Goal: Task Accomplishment & Management: Manage account settings

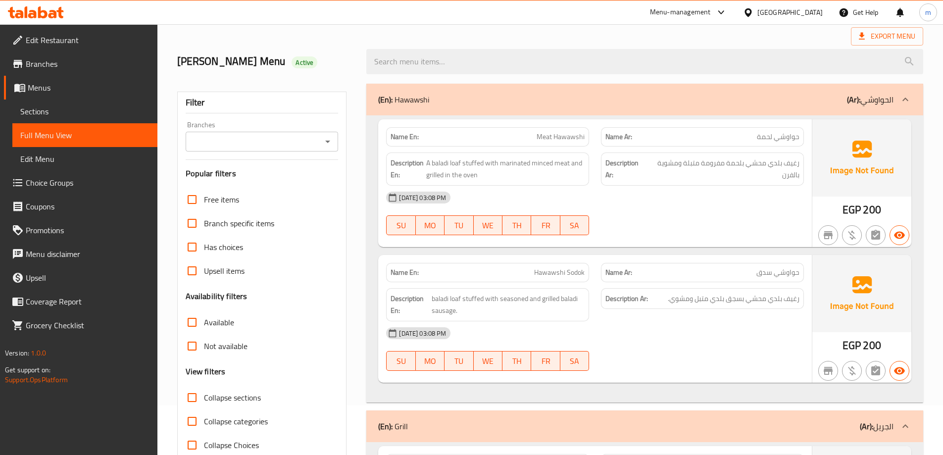
scroll to position [99, 0]
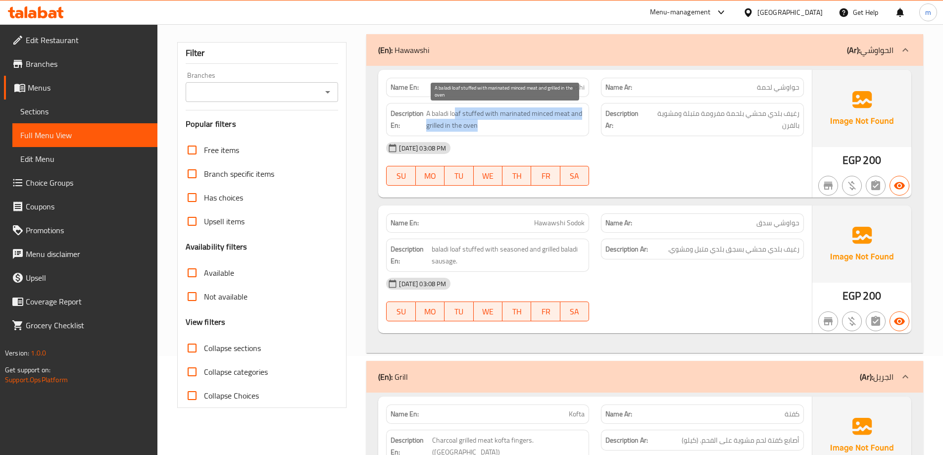
drag, startPoint x: 456, startPoint y: 115, endPoint x: 570, endPoint y: 125, distance: 114.7
click at [572, 122] on span "A baladi loaf stuffed with marinated minced meat and grilled in the oven" at bounding box center [505, 119] width 158 height 24
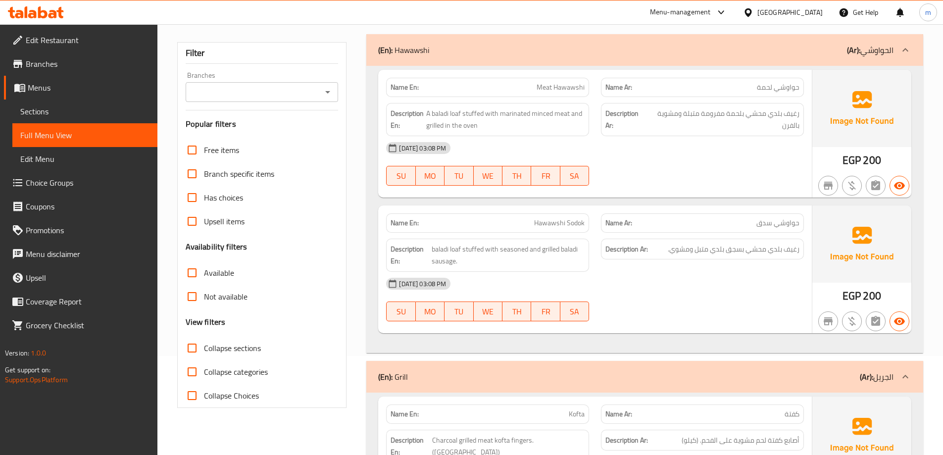
click at [642, 277] on div "[DATE] 03:08 PM" at bounding box center [595, 284] width 430 height 24
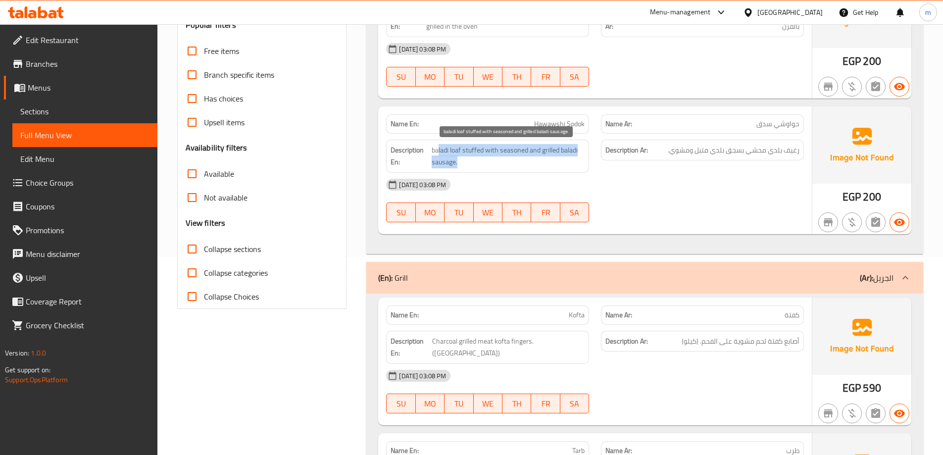
drag, startPoint x: 438, startPoint y: 149, endPoint x: 564, endPoint y: 165, distance: 126.7
click at [564, 165] on span "baladi loaf stuffed with seasoned and grilled baladi sausage." at bounding box center [508, 156] width 153 height 24
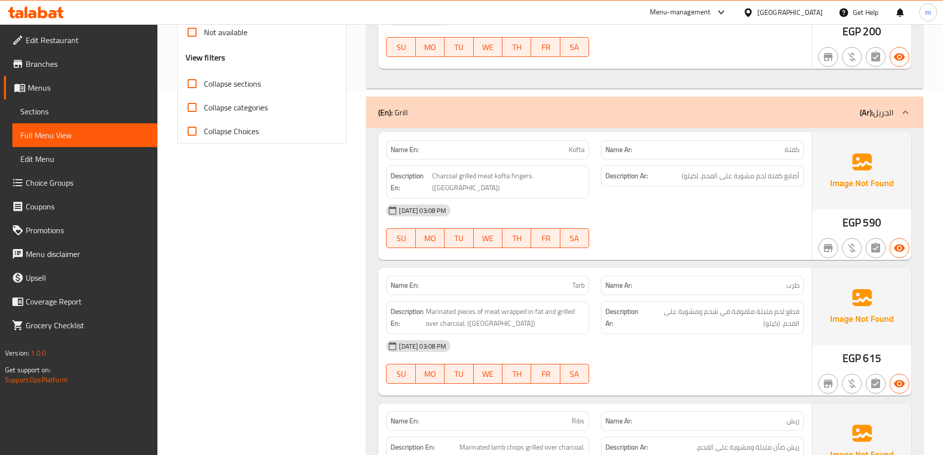
scroll to position [346, 0]
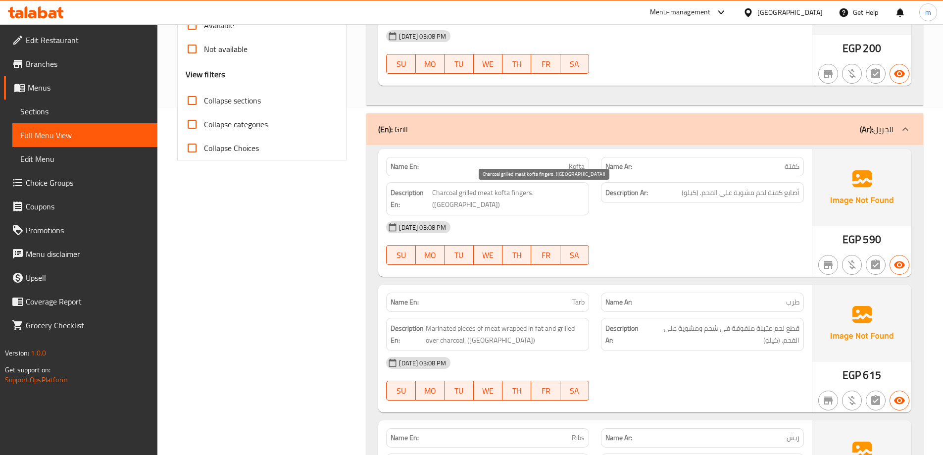
click at [542, 196] on span "Charcoal grilled meat kofta fingers. ([GEOGRAPHIC_DATA])" at bounding box center [508, 199] width 152 height 24
drag, startPoint x: 562, startPoint y: 194, endPoint x: 516, endPoint y: 194, distance: 46.0
click at [516, 194] on span "Charcoal grilled meat kofta fingers. ([GEOGRAPHIC_DATA])" at bounding box center [508, 199] width 152 height 24
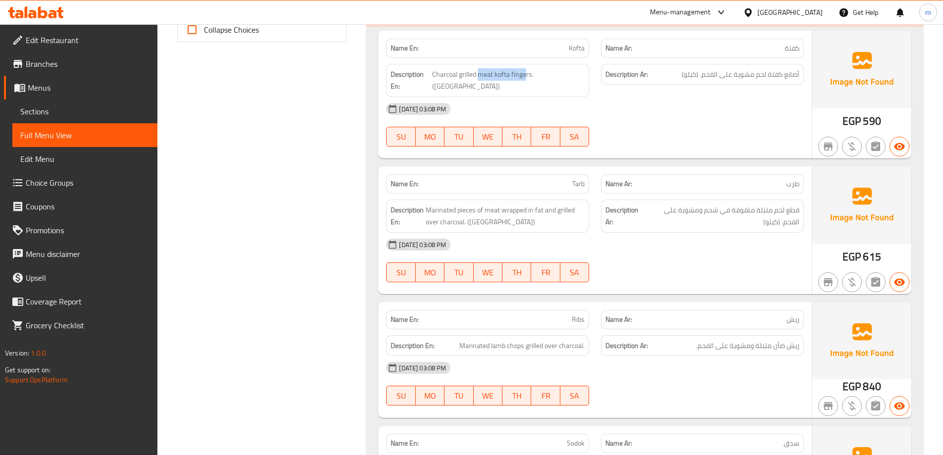
scroll to position [445, 0]
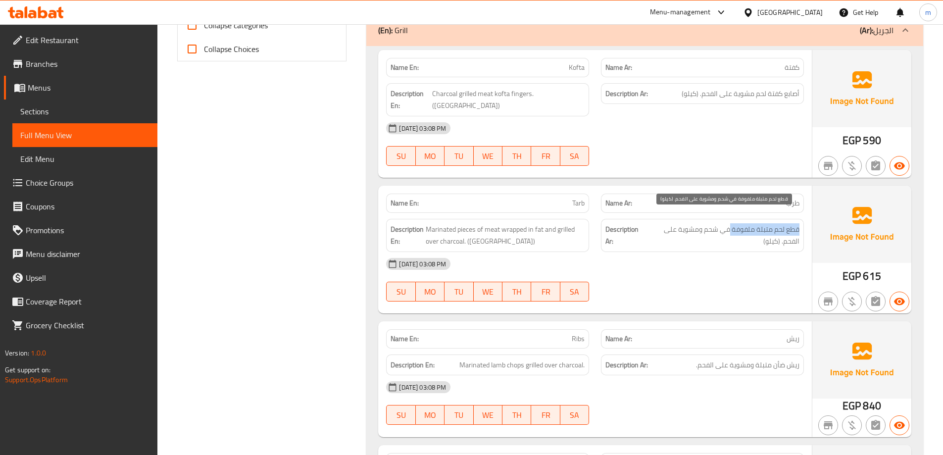
drag, startPoint x: 801, startPoint y: 217, endPoint x: 730, endPoint y: 221, distance: 70.4
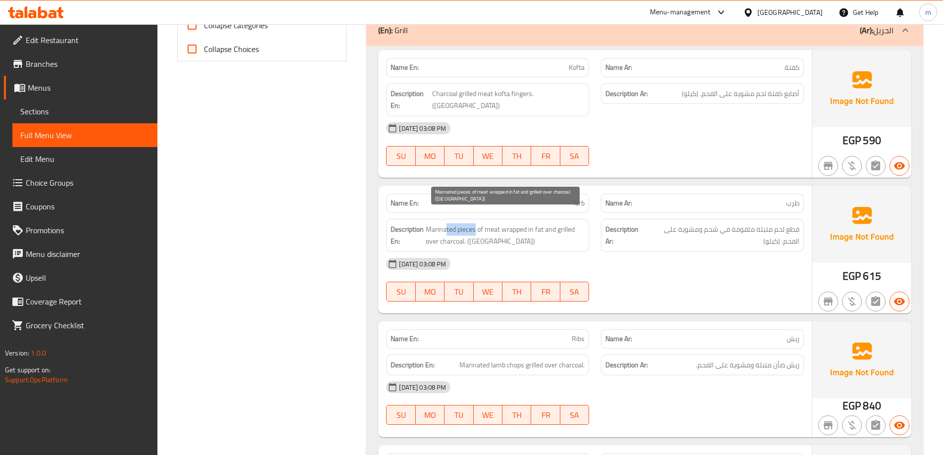
drag, startPoint x: 476, startPoint y: 213, endPoint x: 447, endPoint y: 216, distance: 29.3
click at [447, 223] on span "Marinated pieces of meat wrapped in fat and grilled over charcoal. ([GEOGRAPHIC…" at bounding box center [505, 235] width 159 height 24
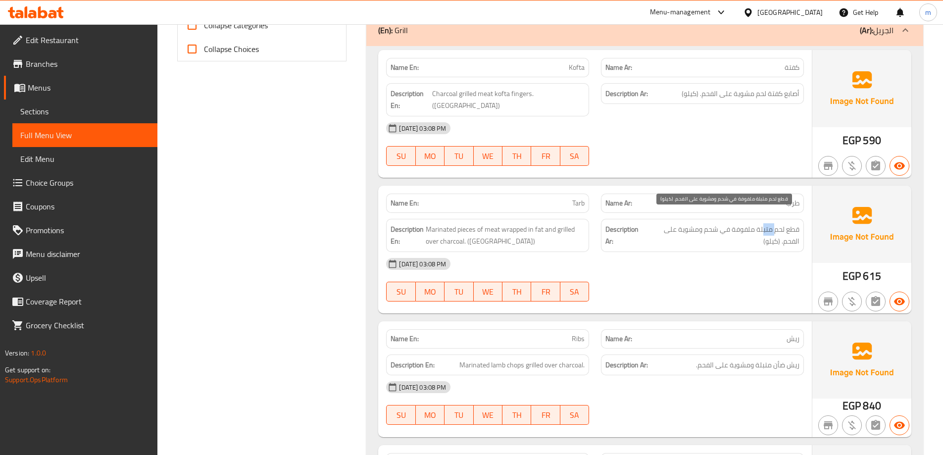
drag, startPoint x: 764, startPoint y: 218, endPoint x: 774, endPoint y: 218, distance: 10.4
click at [774, 223] on span "قطع لحم متبلة ملفوفة في شحم ومشوية على الفحم. (كيلو)" at bounding box center [722, 235] width 154 height 24
drag, startPoint x: 750, startPoint y: 215, endPoint x: 659, endPoint y: 225, distance: 91.6
click at [659, 225] on span "قطع لحم متبلة ملفوفة في شحم ومشوية على الفحم. (كيلو)" at bounding box center [722, 235] width 154 height 24
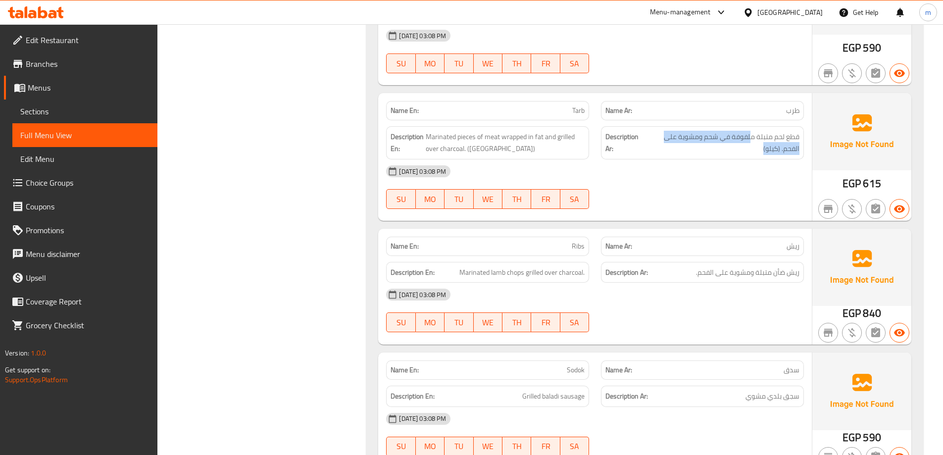
scroll to position [544, 0]
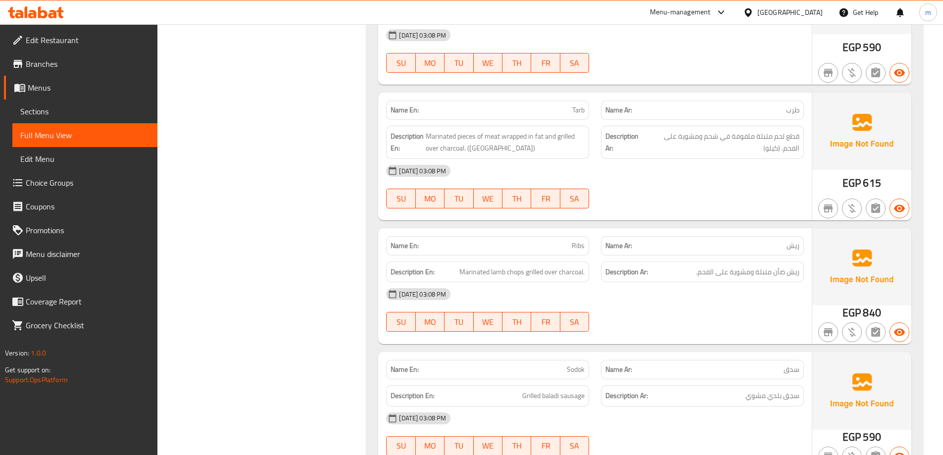
scroll to position [594, 0]
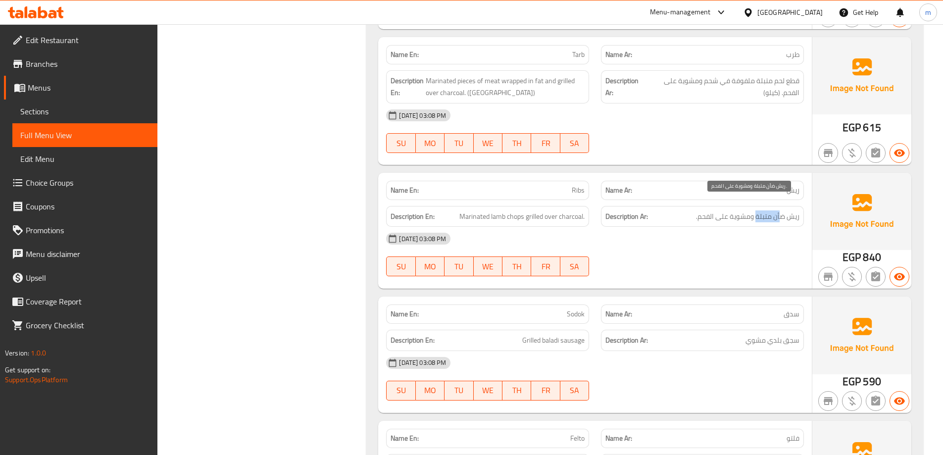
drag, startPoint x: 766, startPoint y: 209, endPoint x: 757, endPoint y: 210, distance: 8.5
click at [757, 210] on span "ريش ضأن متبلة ومشوية على الفحم." at bounding box center [747, 216] width 103 height 12
drag, startPoint x: 522, startPoint y: 202, endPoint x: 458, endPoint y: 211, distance: 64.5
click at [458, 211] on div "Description En: Marinated lamb chops grilled over charcoal." at bounding box center [487, 216] width 203 height 21
drag, startPoint x: 531, startPoint y: 207, endPoint x: 582, endPoint y: 204, distance: 52.0
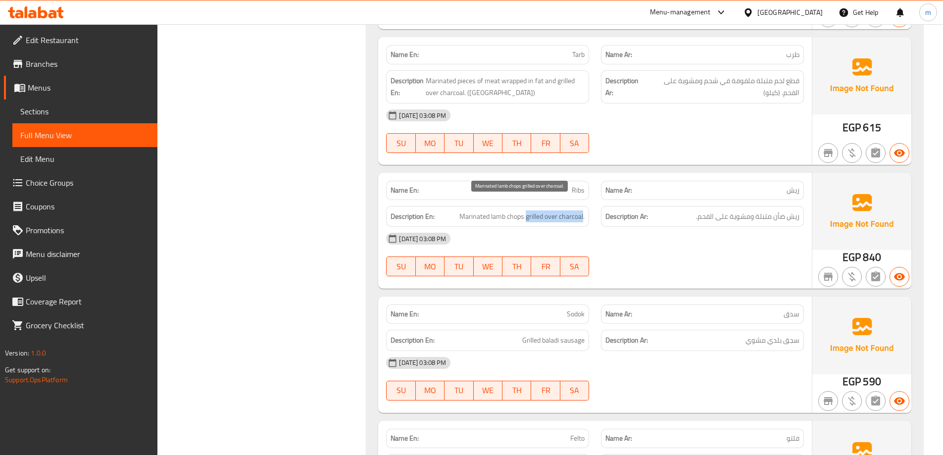
click at [582, 210] on span "Marinated lamb chops grilled over charcoal." at bounding box center [521, 216] width 125 height 12
drag, startPoint x: 470, startPoint y: 203, endPoint x: 592, endPoint y: 202, distance: 122.2
click at [592, 202] on div "Description En: Marinated lamb chops grilled over charcoal." at bounding box center [487, 216] width 215 height 33
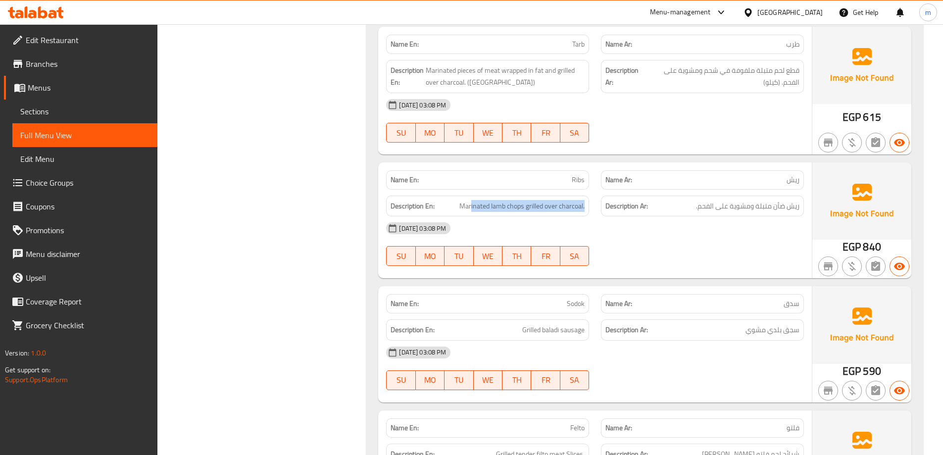
scroll to position [693, 0]
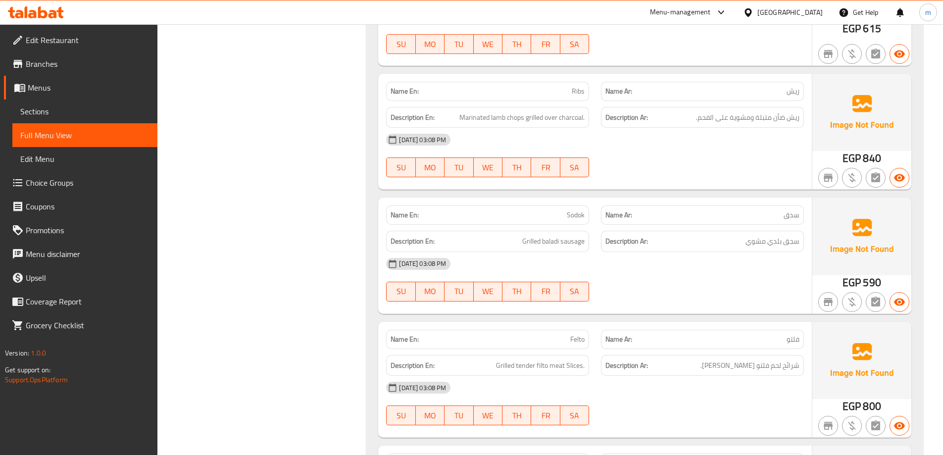
click at [612, 254] on div "[DATE] 03:08 PM" at bounding box center [595, 264] width 430 height 24
drag, startPoint x: 563, startPoint y: 228, endPoint x: 518, endPoint y: 229, distance: 45.0
click at [518, 235] on h6 "Description En: Grilled baladi sausage" at bounding box center [487, 241] width 194 height 12
click at [573, 210] on span "Sodok" at bounding box center [576, 215] width 18 height 10
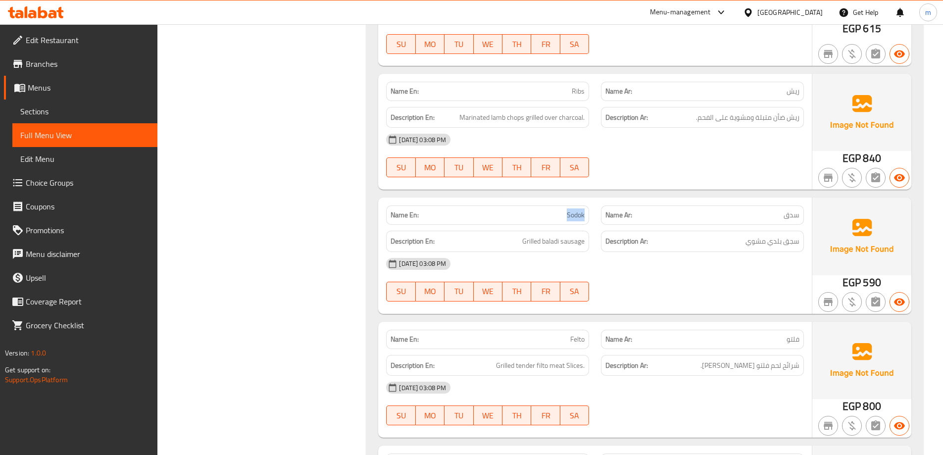
copy span "Sodok"
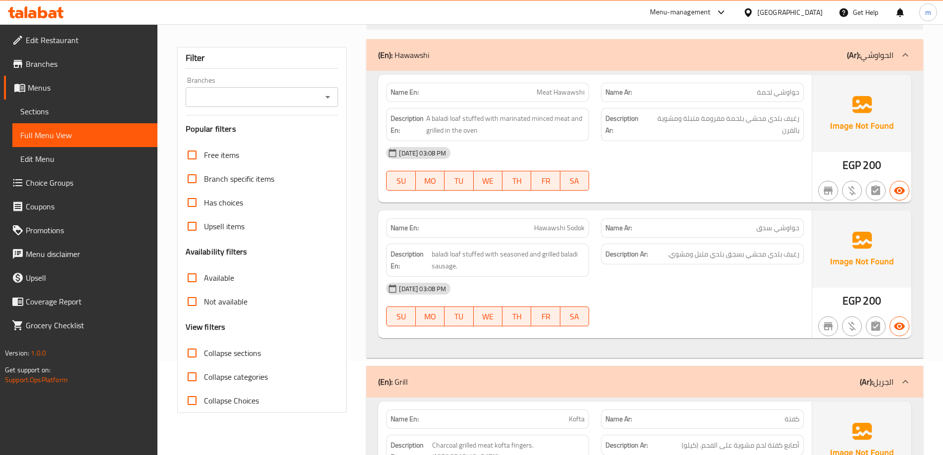
scroll to position [669, 0]
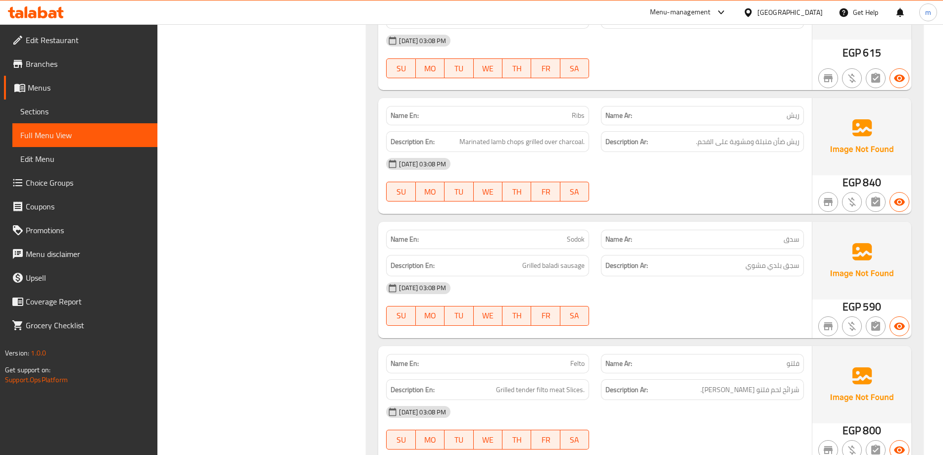
click at [642, 290] on div "[DATE] 03:08 PM SU MO TU WE TH FR SA" at bounding box center [595, 303] width 430 height 55
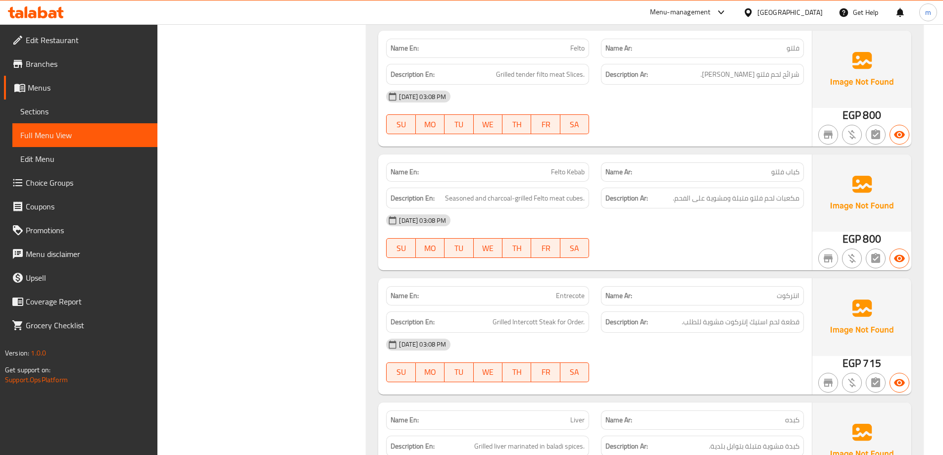
scroll to position [966, 0]
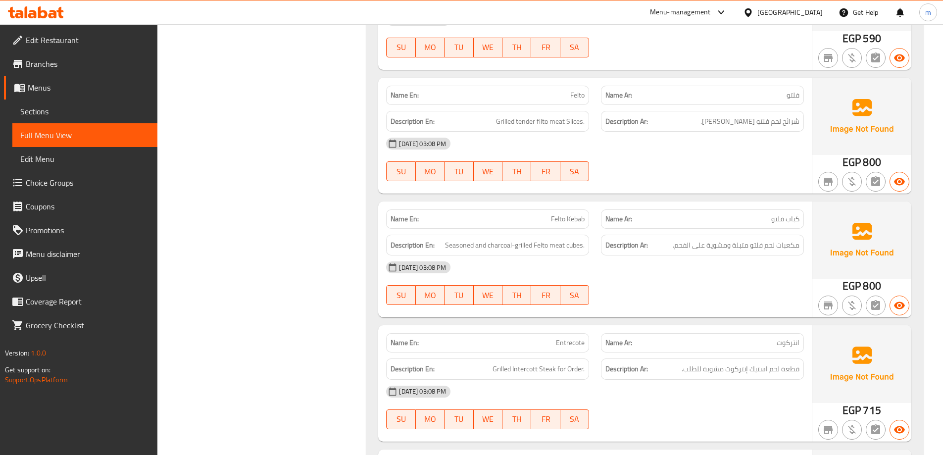
scroll to position [916, 0]
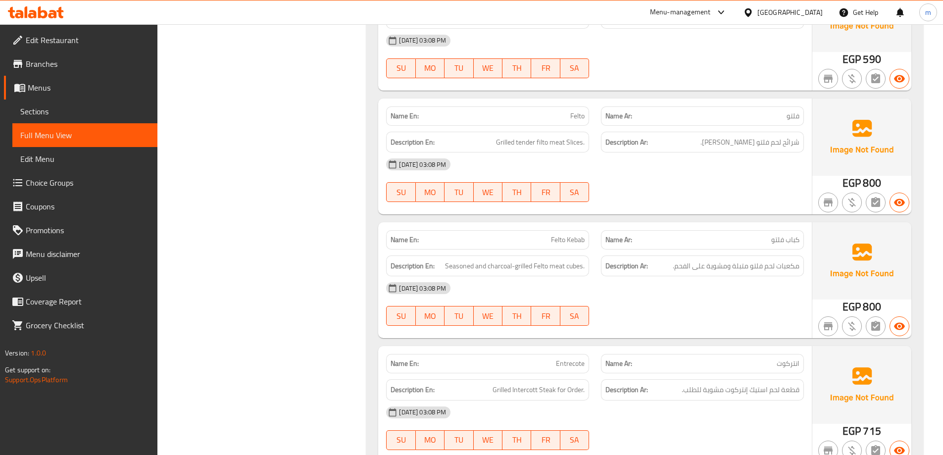
click at [437, 73] on div "Name En: Sodok Name Ar: سدق Description En: Grilled baladi sausage Description …" at bounding box center [595, 32] width 434 height 116
drag, startPoint x: 583, startPoint y: 254, endPoint x: 453, endPoint y: 259, distance: 130.3
click at [453, 260] on span "Seasoned and charcoal-grilled Felto meat cubes." at bounding box center [515, 266] width 140 height 12
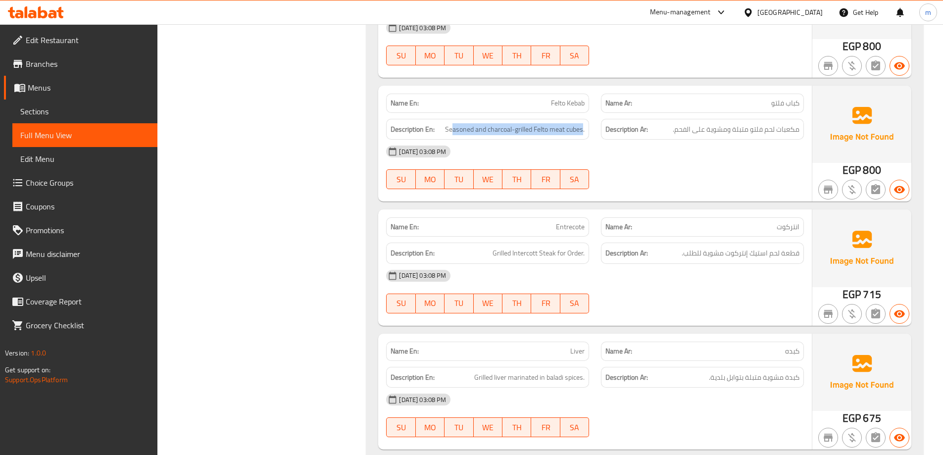
scroll to position [1065, 0]
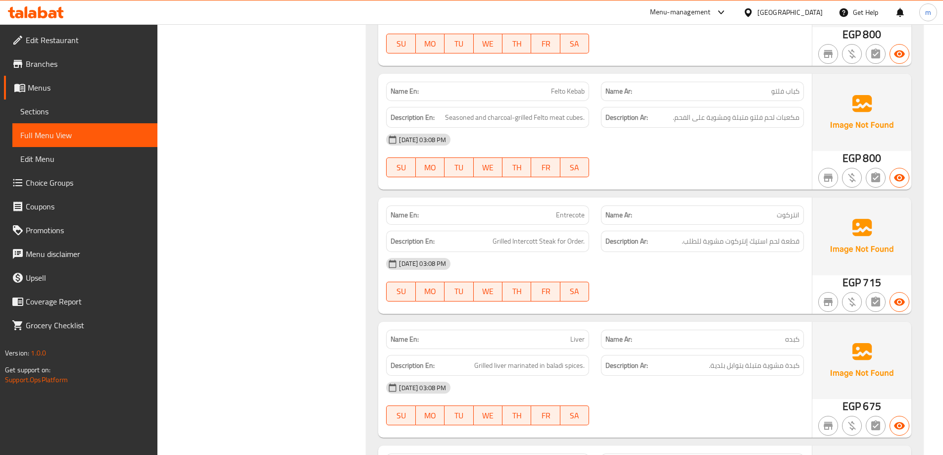
click at [566, 210] on span "Entrecote" at bounding box center [570, 215] width 29 height 10
copy span "Entrecote"
drag, startPoint x: 502, startPoint y: 232, endPoint x: 517, endPoint y: 234, distance: 15.0
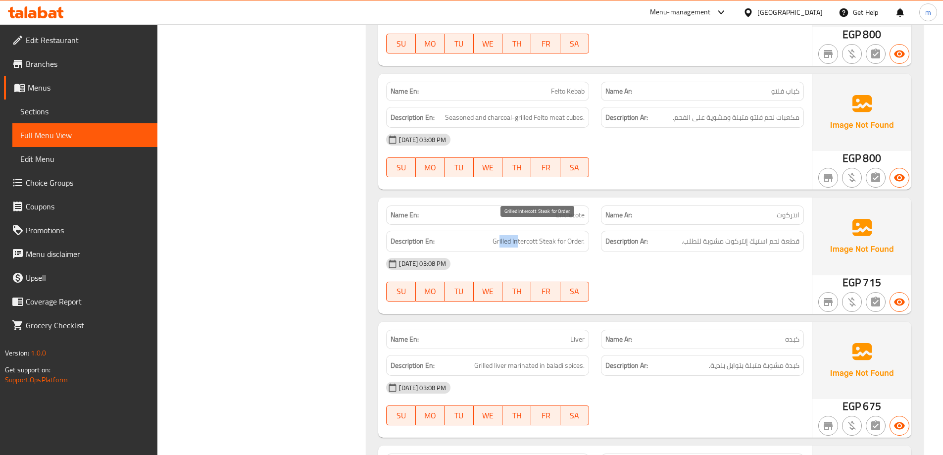
click at [517, 235] on span "Grilled Intercott Steak for Order." at bounding box center [538, 241] width 92 height 12
copy span "illed In"
click at [567, 210] on span "Entrecote" at bounding box center [570, 215] width 29 height 10
copy span "Entrecote"
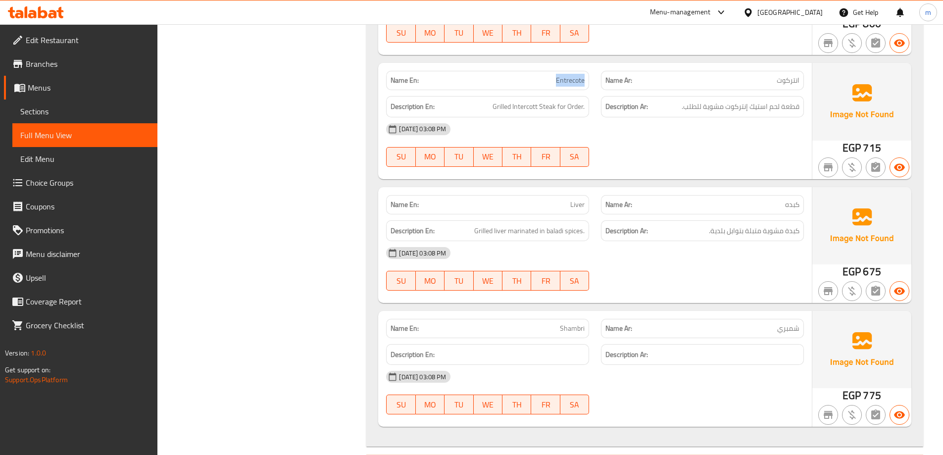
scroll to position [1213, 0]
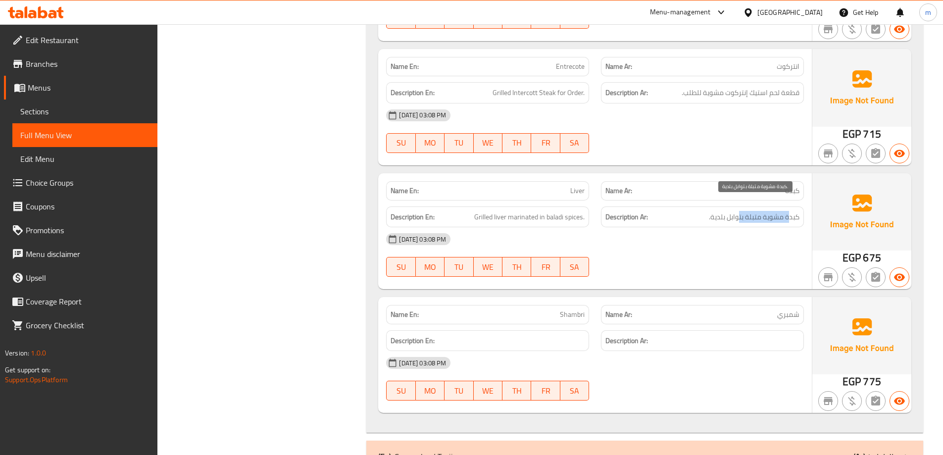
drag, startPoint x: 790, startPoint y: 203, endPoint x: 735, endPoint y: 203, distance: 54.9
click at [737, 211] on span "كبدة مشوية متبلة بتوابل بلدية." at bounding box center [754, 217] width 91 height 12
drag, startPoint x: 496, startPoint y: 199, endPoint x: 586, endPoint y: 213, distance: 90.6
click at [586, 213] on div "Description En: Grilled liver marinated in baladi spices." at bounding box center [487, 216] width 203 height 21
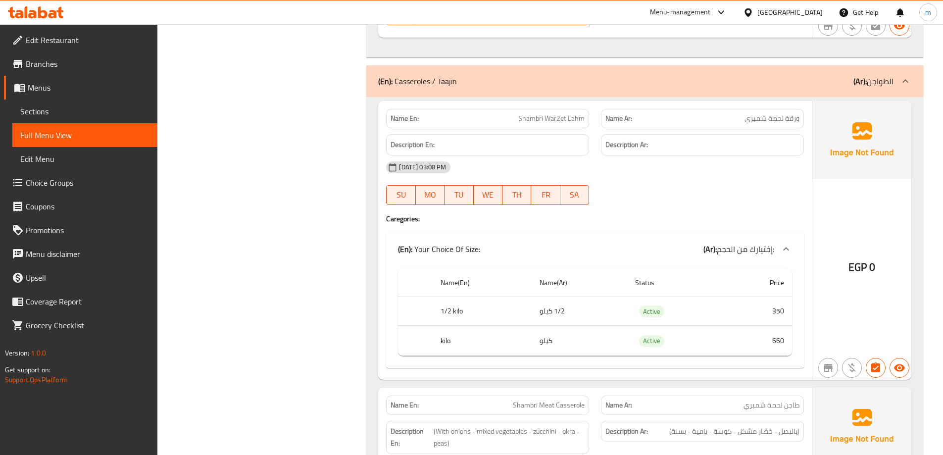
scroll to position [1609, 0]
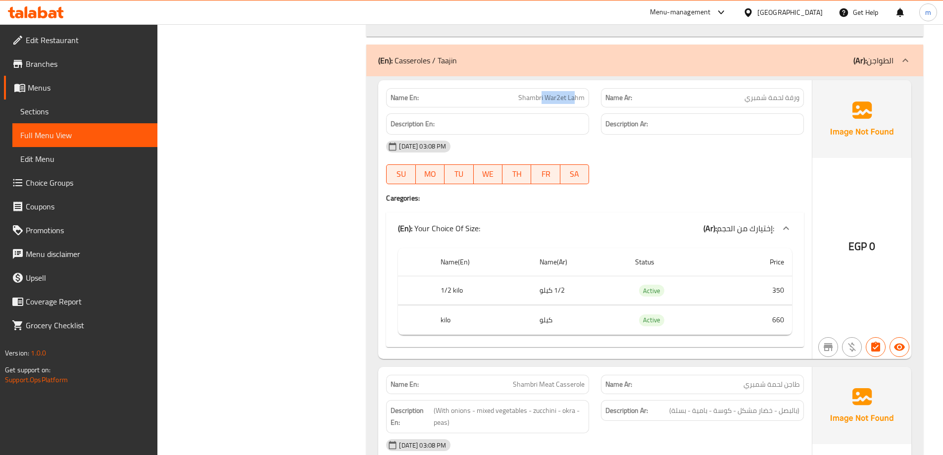
drag, startPoint x: 543, startPoint y: 83, endPoint x: 576, endPoint y: 82, distance: 33.2
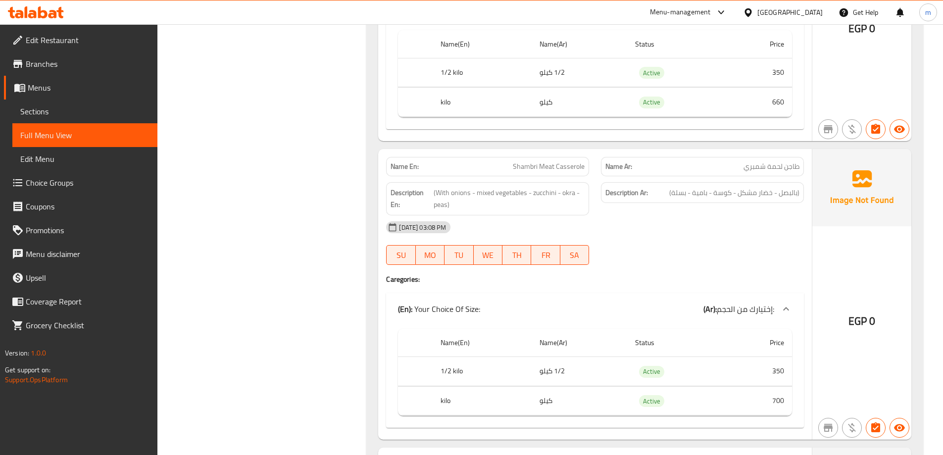
scroll to position [1856, 0]
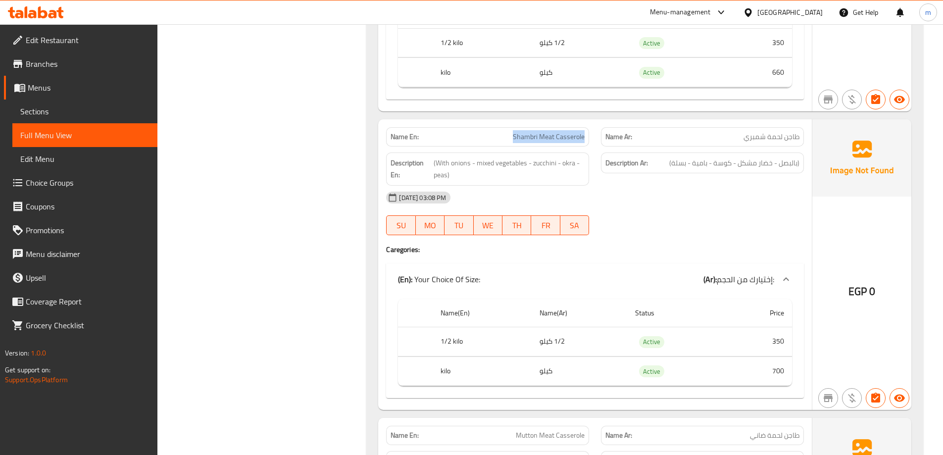
drag, startPoint x: 583, startPoint y: 127, endPoint x: 513, endPoint y: 117, distance: 70.9
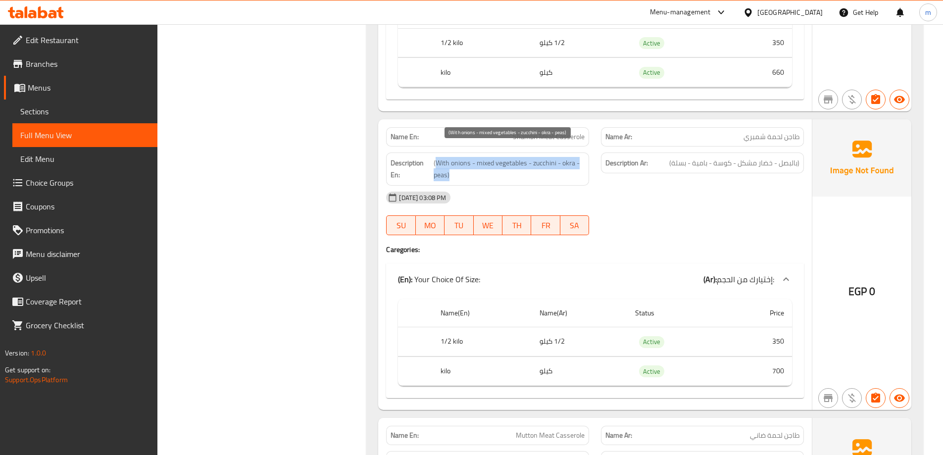
drag, startPoint x: 437, startPoint y: 148, endPoint x: 556, endPoint y: 162, distance: 120.6
click at [556, 162] on span "(With onions - mixed vegetables - zucchini - okra - peas)" at bounding box center [509, 169] width 151 height 24
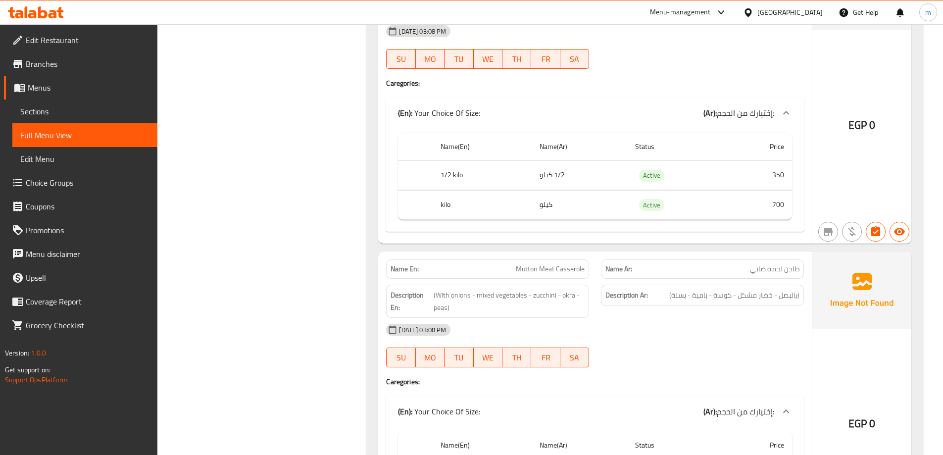
scroll to position [2104, 0]
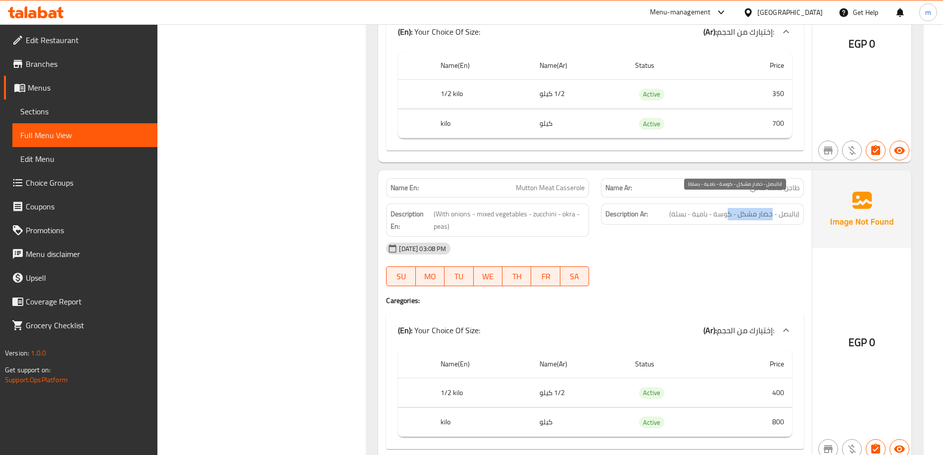
drag, startPoint x: 773, startPoint y: 201, endPoint x: 727, endPoint y: 198, distance: 46.6
click at [727, 208] on span "(بالبصل - خضار مشكل - كوسة - بامية - بسلة)" at bounding box center [734, 214] width 130 height 12
drag, startPoint x: 515, startPoint y: 176, endPoint x: 587, endPoint y: 181, distance: 72.5
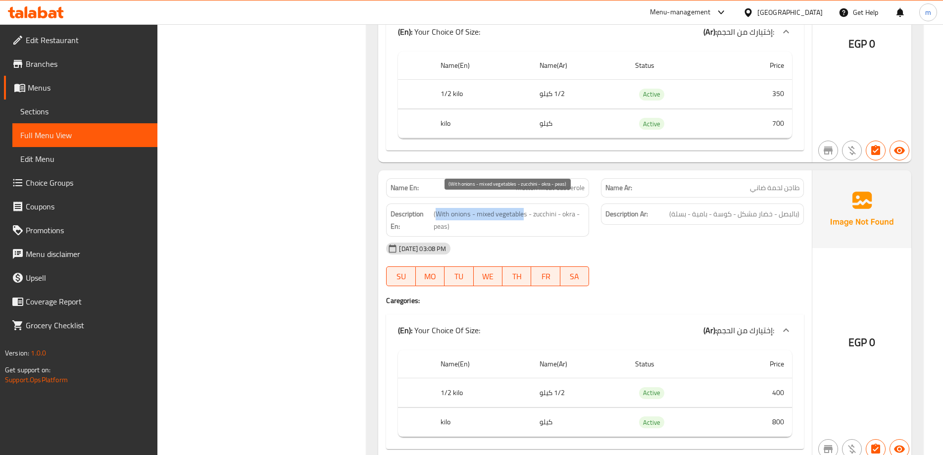
drag, startPoint x: 435, startPoint y: 201, endPoint x: 523, endPoint y: 203, distance: 88.6
click at [523, 208] on span "(With onions - mixed vegetables - zucchini - okra - peas)" at bounding box center [509, 220] width 151 height 24
drag, startPoint x: 534, startPoint y: 198, endPoint x: 569, endPoint y: 210, distance: 36.8
click at [569, 210] on span "(With onions - mixed vegetables - zucchini - okra - peas)" at bounding box center [509, 220] width 151 height 24
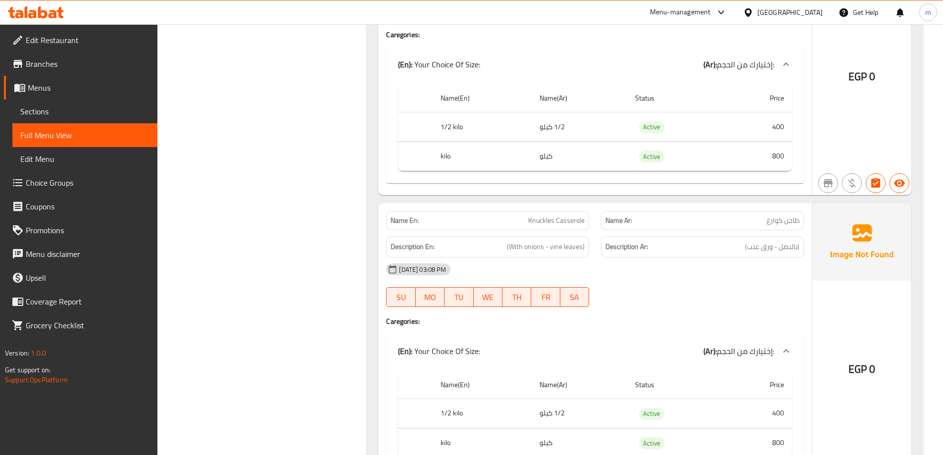
scroll to position [2401, 0]
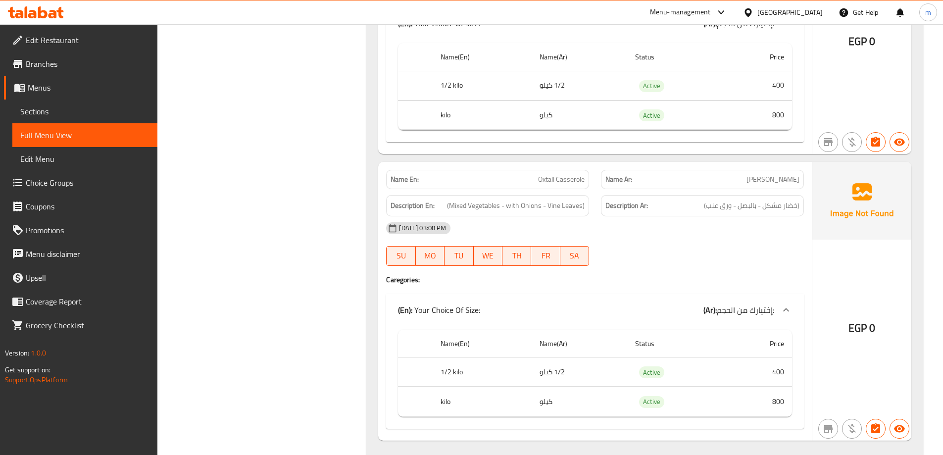
scroll to position [2711, 0]
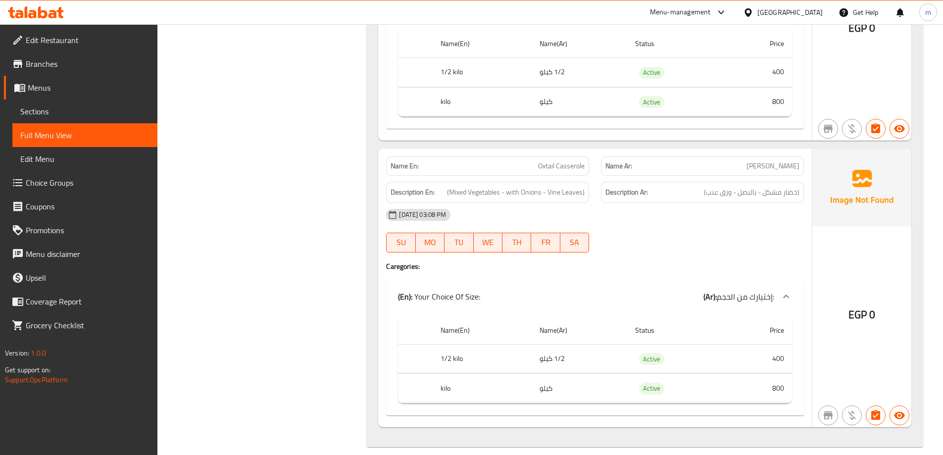
drag, startPoint x: 797, startPoint y: 181, endPoint x: 712, endPoint y: 179, distance: 84.7
click at [712, 186] on span "(خضار مشكل - بالبصل - ورق عنب)" at bounding box center [752, 192] width 96 height 12
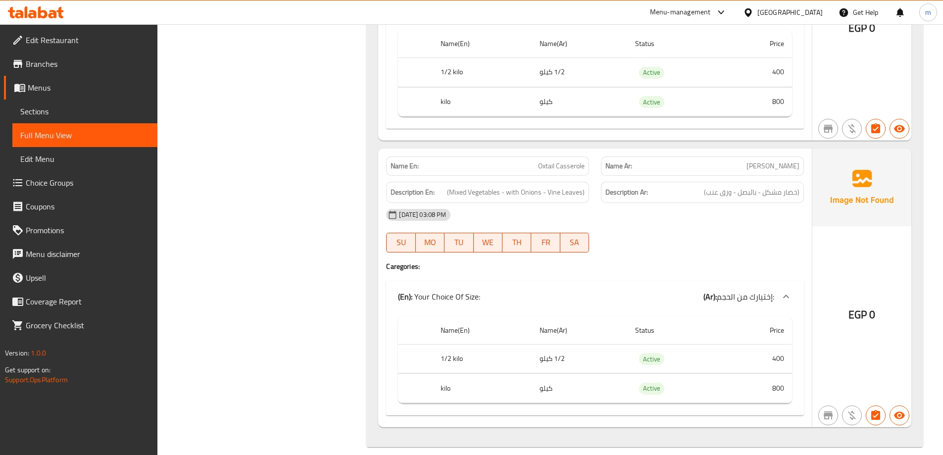
click at [698, 261] on h4 "Caregories:" at bounding box center [595, 266] width 418 height 10
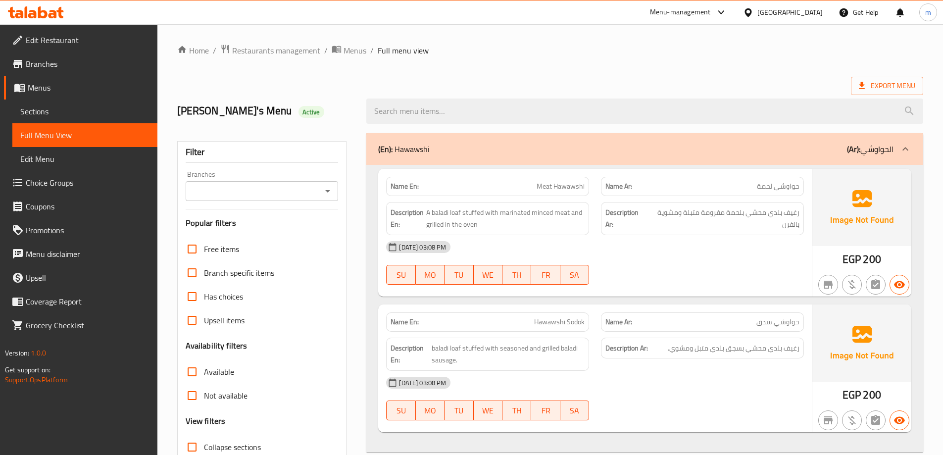
click at [64, 108] on span "Sections" at bounding box center [84, 111] width 129 height 12
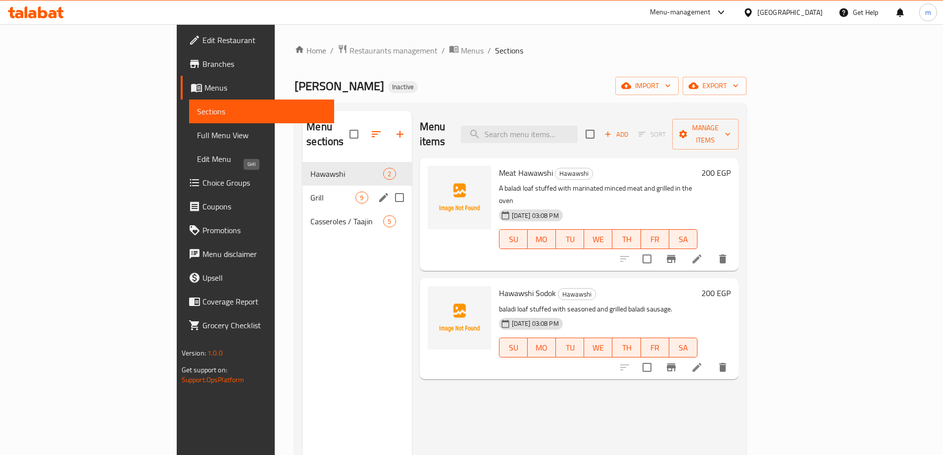
click at [302, 194] on div "Grill 9" at bounding box center [356, 198] width 109 height 24
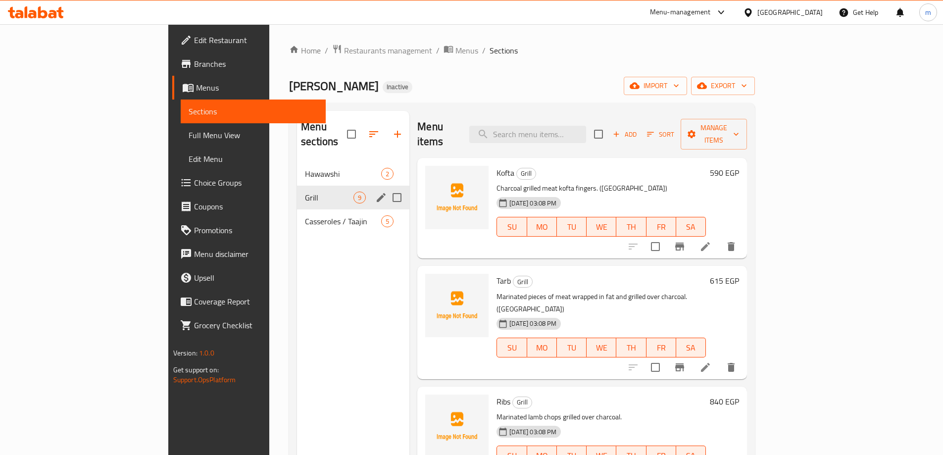
scroll to position [468, 0]
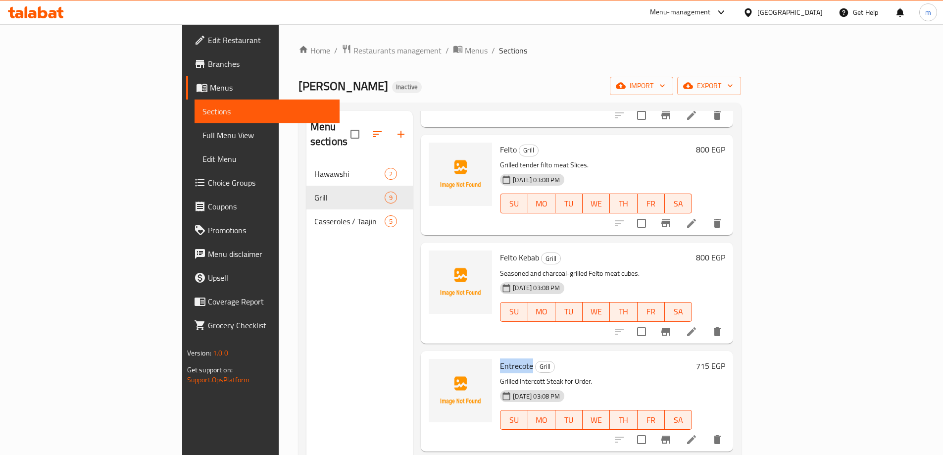
click at [705, 431] on li at bounding box center [692, 440] width 28 height 18
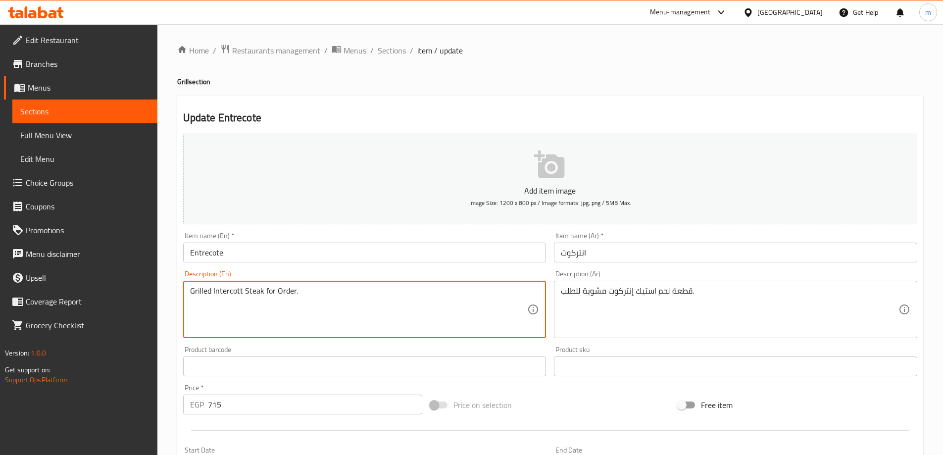
click at [345, 307] on textarea "Grilled Intercott Steak for Order." at bounding box center [359, 309] width 338 height 47
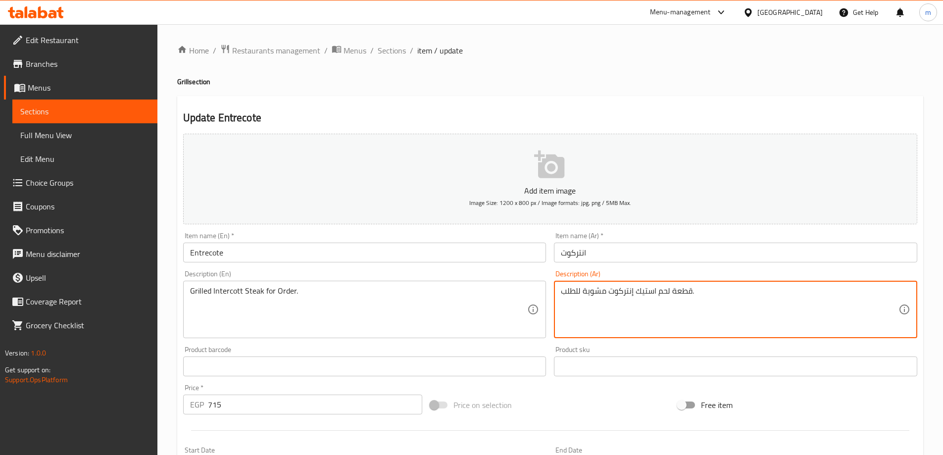
click at [622, 296] on textarea "قطعة لحم استيك إنتركوت مشوية للطلب." at bounding box center [730, 309] width 338 height 47
click at [667, 302] on textarea "قطعة لحم استيك إنتركوت مشوية للطلب." at bounding box center [730, 309] width 338 height 47
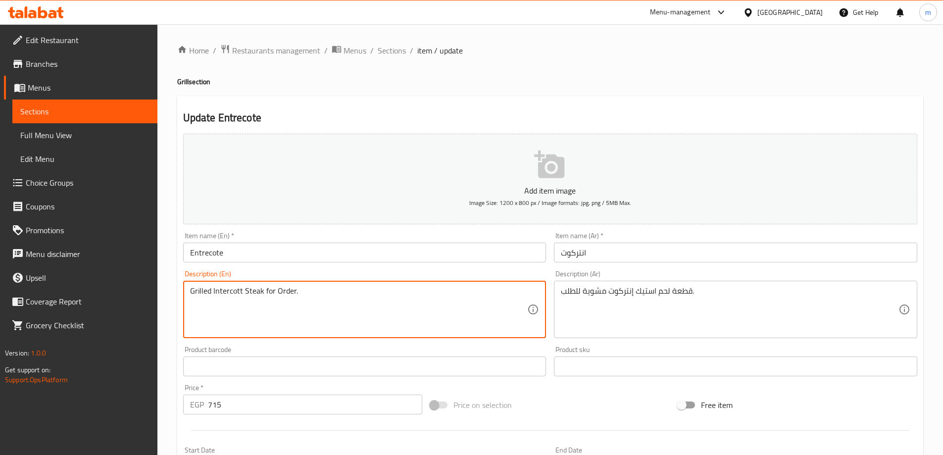
paste textarea "entrecote steak, cooked to o"
click at [241, 303] on textarea "Grilled Intercott Steak for Order." at bounding box center [359, 309] width 338 height 47
click at [243, 257] on input "Entrecote" at bounding box center [364, 253] width 363 height 20
click at [230, 288] on textarea "Grilled Intercott Steak for Order." at bounding box center [359, 309] width 338 height 47
paste textarea "Entrecote"
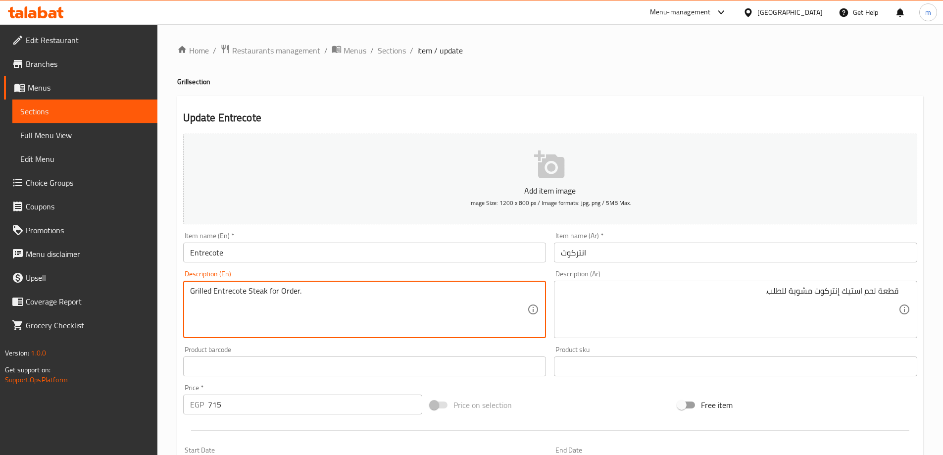
click at [213, 290] on textarea "Grilled Entrecote Steak for Order." at bounding box center [359, 309] width 338 height 47
click at [245, 289] on textarea "Grilled entrecote Steak for Order." at bounding box center [359, 309] width 338 height 47
click at [283, 290] on textarea "Grilled entrecote meat steak for Order." at bounding box center [359, 309] width 338 height 47
paste textarea "Piece"
click at [284, 288] on textarea "Grilled entrecote meat steak Piece for Order." at bounding box center [359, 309] width 338 height 47
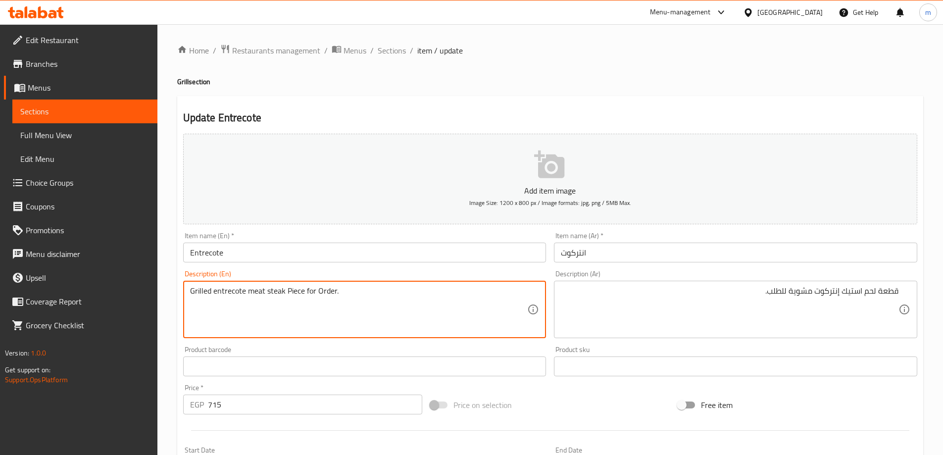
click at [289, 288] on textarea "Grilled entrecote meat steak Piece for Order." at bounding box center [359, 309] width 338 height 47
drag, startPoint x: 301, startPoint y: 291, endPoint x: 201, endPoint y: 291, distance: 100.0
click at [201, 291] on textarea "Grilled entrecote meat steak piece for Order." at bounding box center [359, 309] width 338 height 47
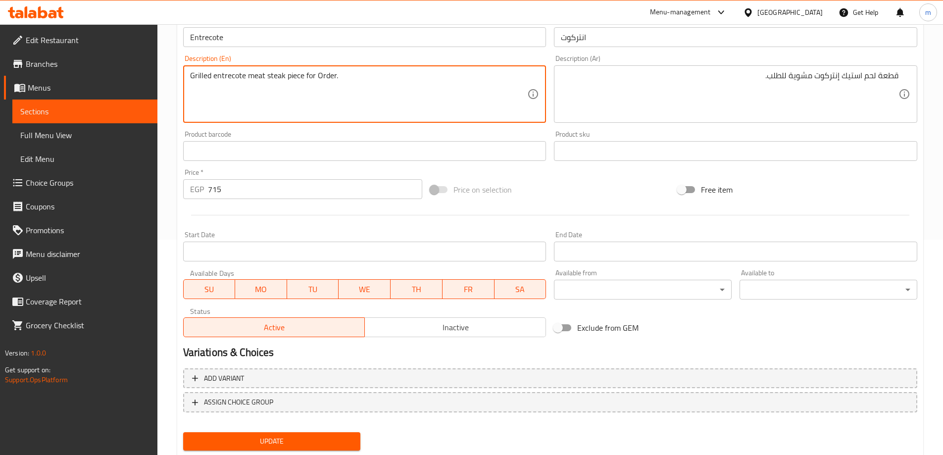
scroll to position [244, 0]
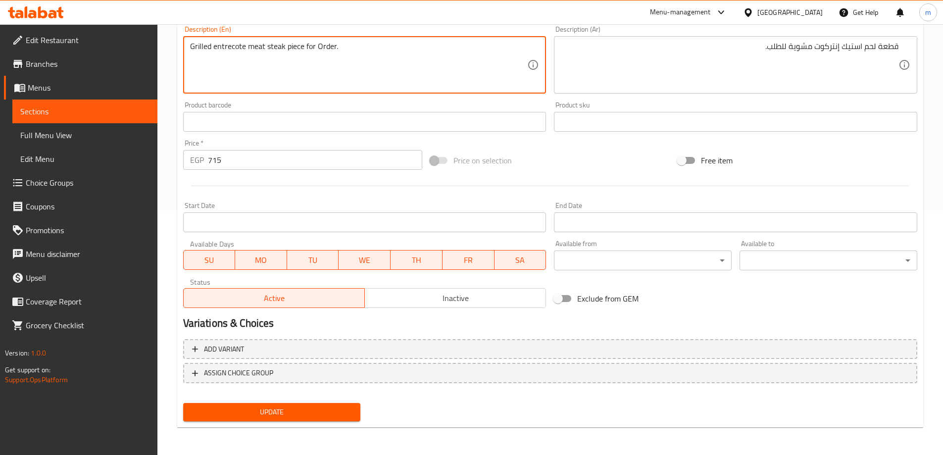
type textarea "Grilled entrecote meat steak piece for Order."
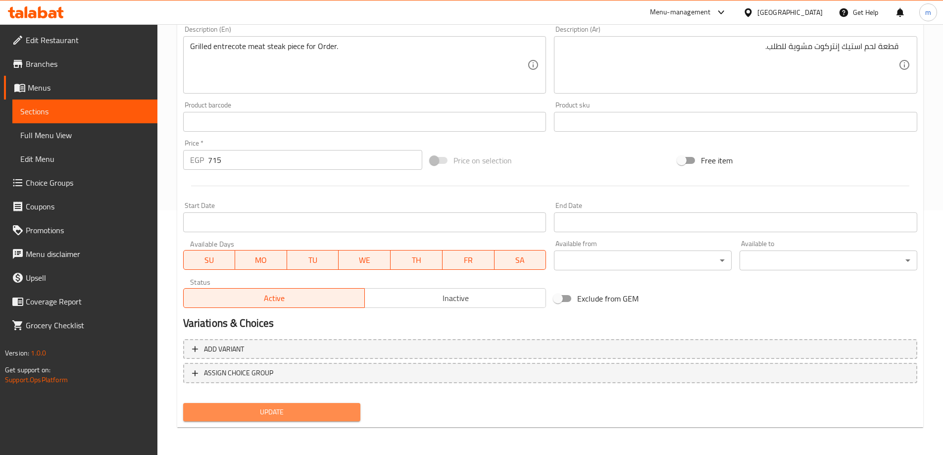
click at [317, 415] on span "Update" at bounding box center [272, 412] width 162 height 12
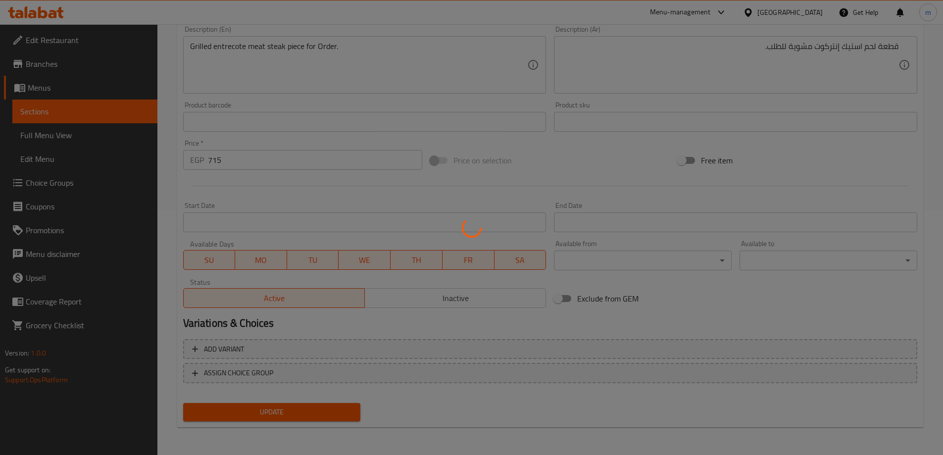
scroll to position [0, 0]
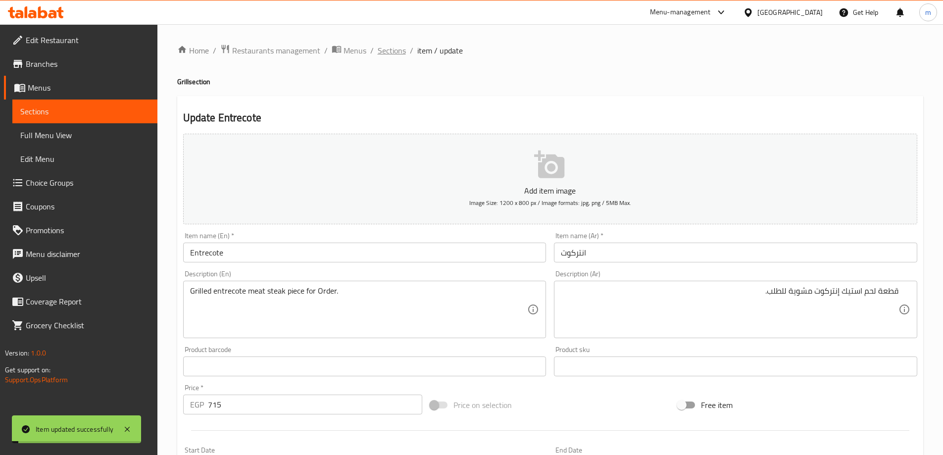
click at [389, 49] on span "Sections" at bounding box center [392, 51] width 28 height 12
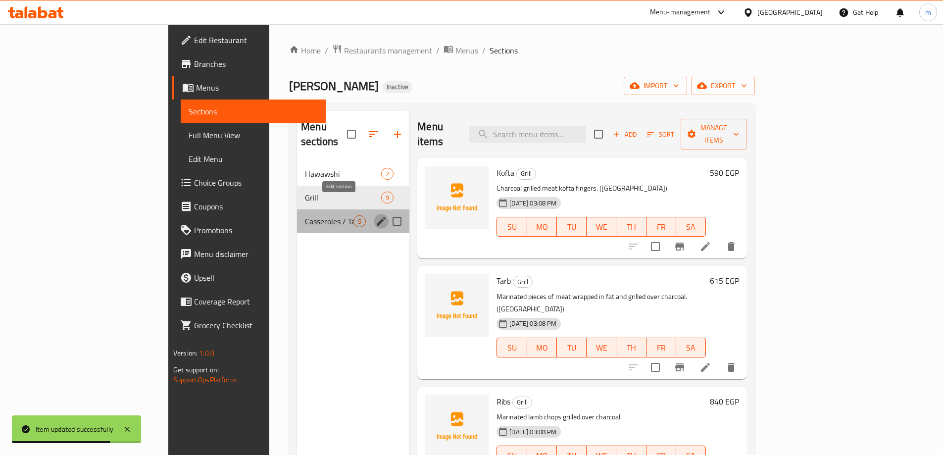
click at [375, 215] on icon "edit" at bounding box center [381, 221] width 12 height 12
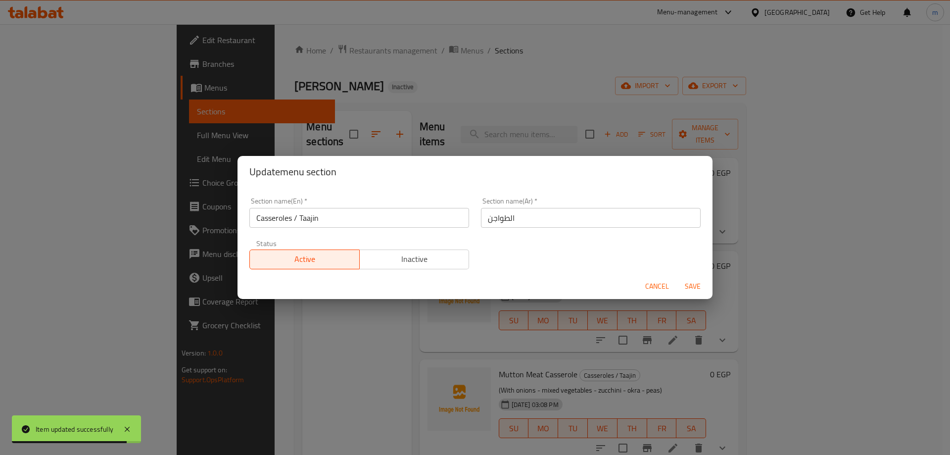
click at [315, 223] on input "Casseroles / Taajin" at bounding box center [359, 218] width 220 height 20
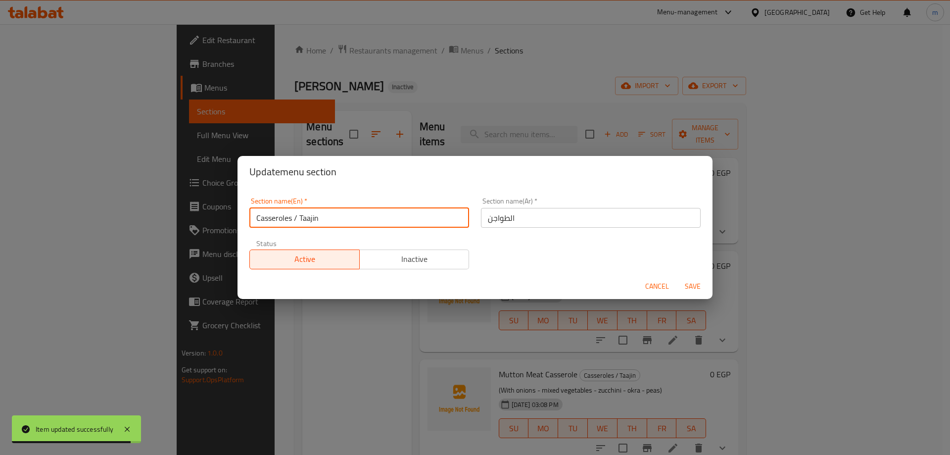
click at [315, 223] on input "Casseroles / Taajin" at bounding box center [359, 218] width 220 height 20
type input "Casseroles"
click at [691, 292] on span "Save" at bounding box center [693, 286] width 24 height 12
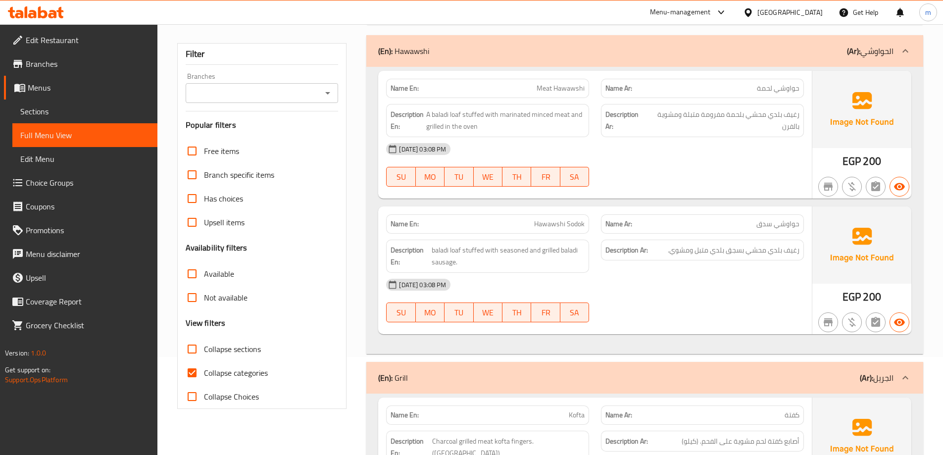
scroll to position [99, 0]
click at [247, 372] on span "Collapse categories" at bounding box center [236, 372] width 64 height 12
click at [204, 372] on input "Collapse categories" at bounding box center [192, 372] width 24 height 24
checkbox input "false"
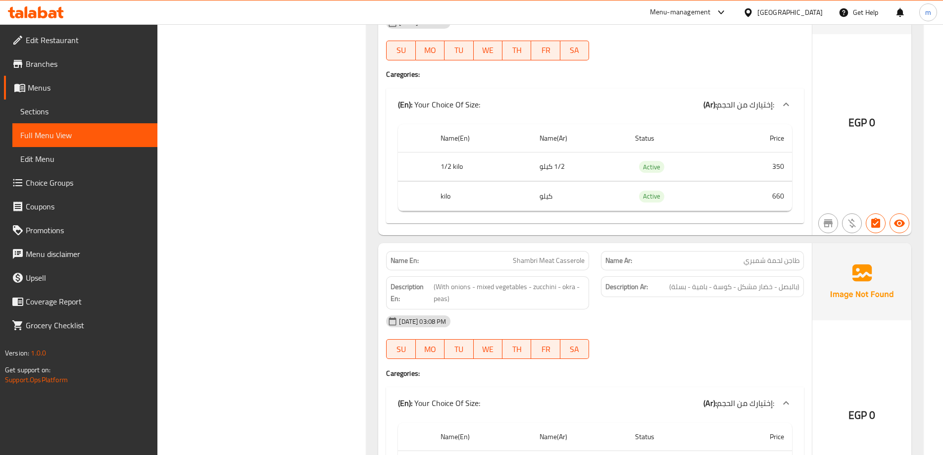
scroll to position [0, 0]
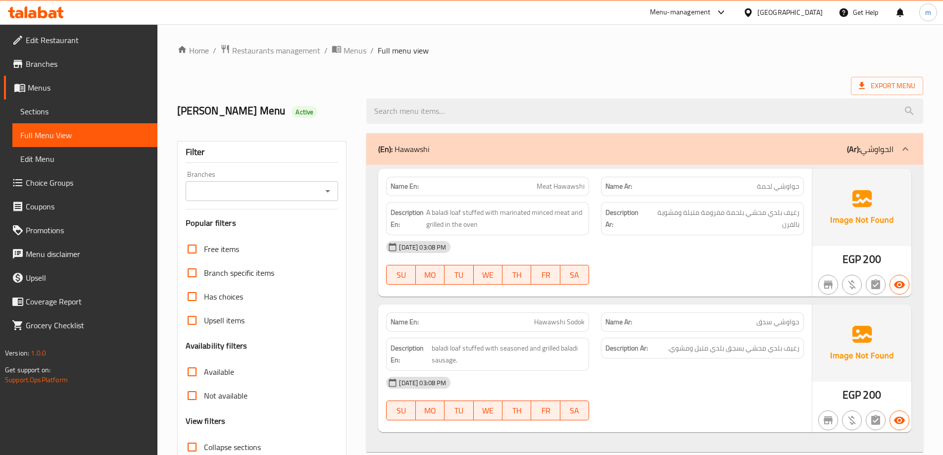
drag, startPoint x: 291, startPoint y: 334, endPoint x: 256, endPoint y: 30, distance: 305.8
click at [862, 97] on div at bounding box center [644, 111] width 569 height 37
click at [874, 86] on span "Export Menu" at bounding box center [887, 86] width 56 height 12
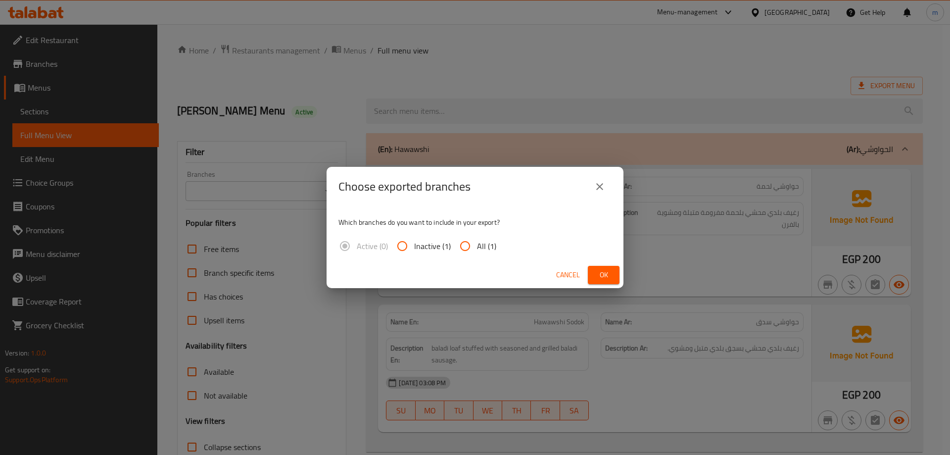
click at [491, 248] on span "All (1)" at bounding box center [486, 246] width 19 height 12
click at [477, 248] on input "All (1)" at bounding box center [465, 246] width 24 height 24
radio input "true"
click at [583, 273] on button "Cancel" at bounding box center [568, 275] width 32 height 18
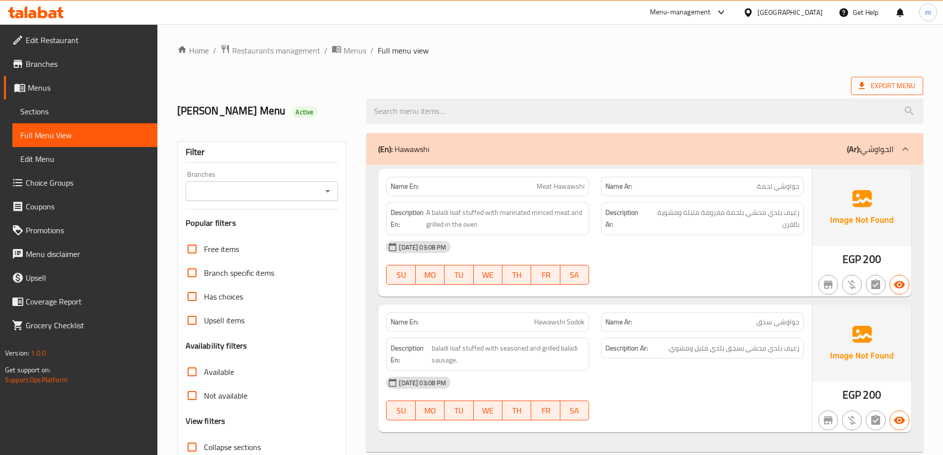
click at [876, 88] on span "Export Menu" at bounding box center [887, 86] width 56 height 12
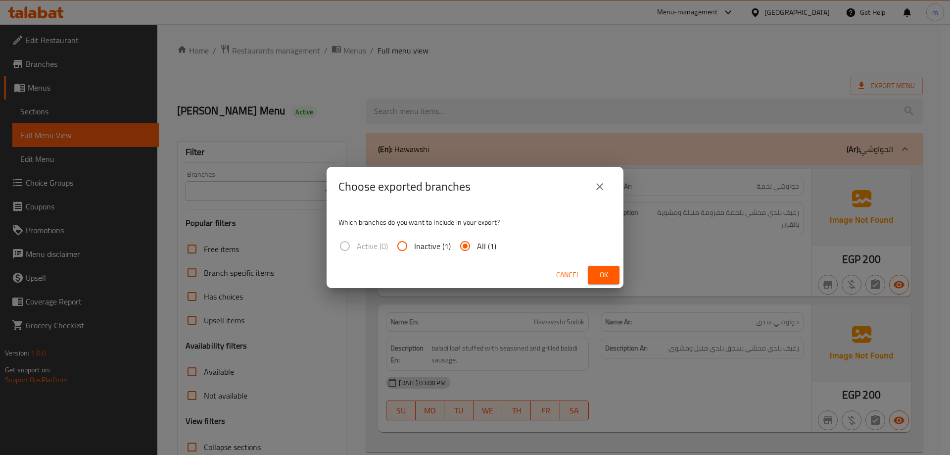
drag, startPoint x: 631, startPoint y: 279, endPoint x: 614, endPoint y: 279, distance: 17.8
click at [631, 279] on div "Choose exported branches Which branches do you want to include in your export? …" at bounding box center [475, 227] width 950 height 455
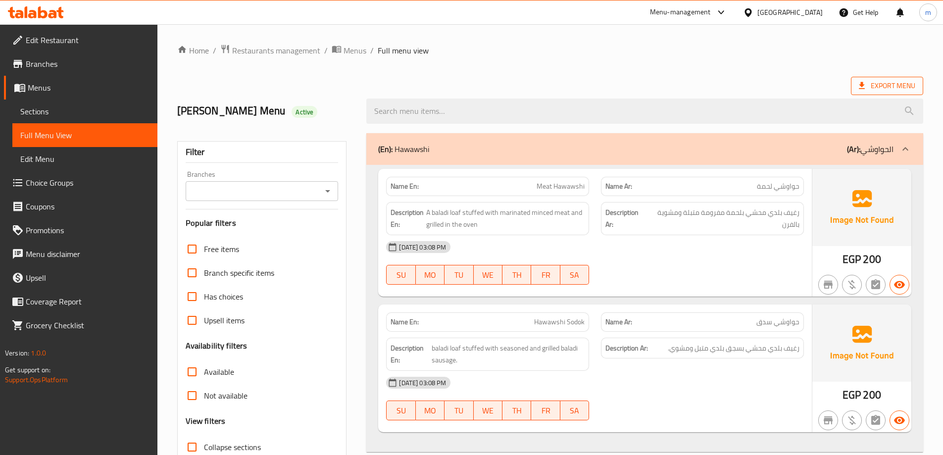
click at [883, 79] on span "Export Menu" at bounding box center [887, 86] width 72 height 18
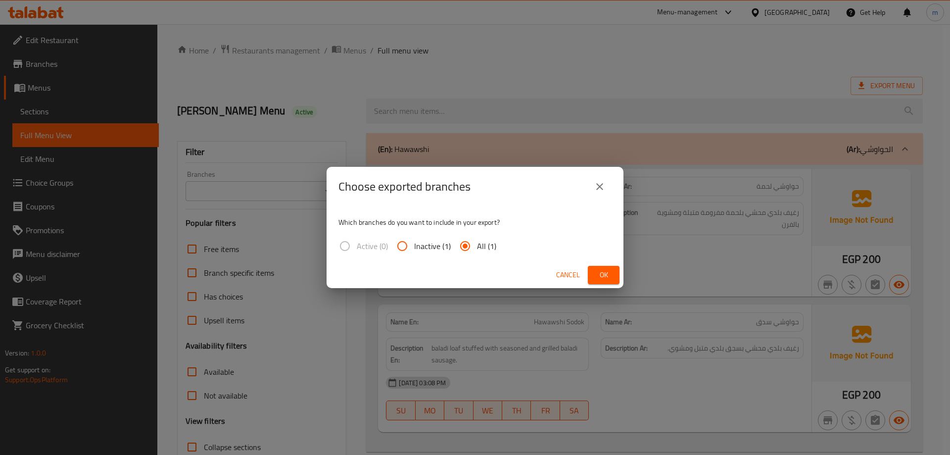
click at [613, 275] on button "Ok" at bounding box center [604, 275] width 32 height 18
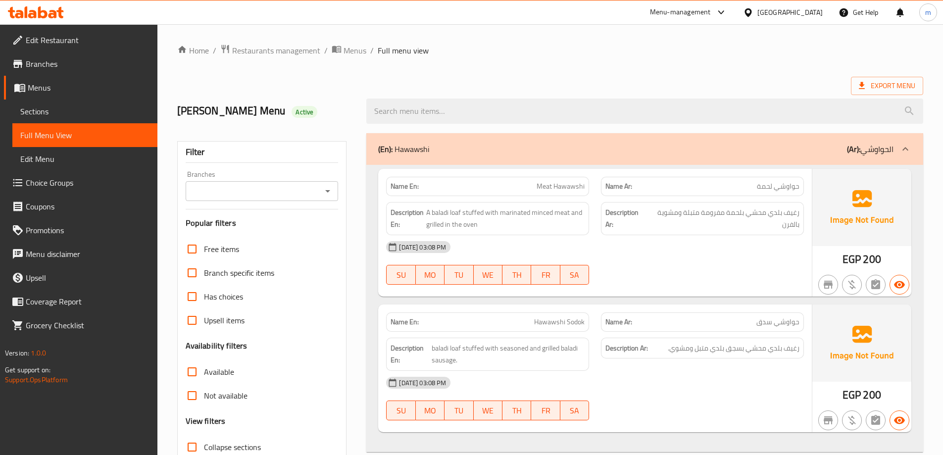
click at [78, 102] on link "Sections" at bounding box center [84, 111] width 145 height 24
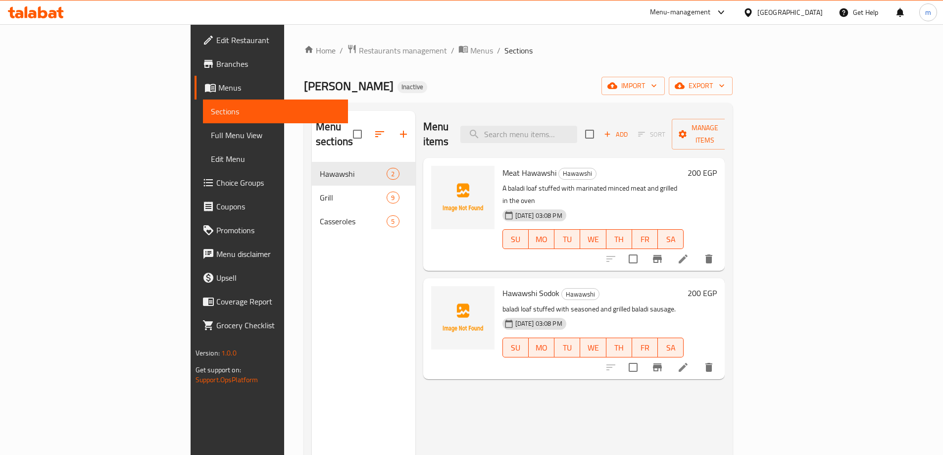
click at [284, 189] on div "Home / Restaurants management / Menus / Sections ELtawfiq Butchery Inactive imp…" at bounding box center [518, 308] width 468 height 569
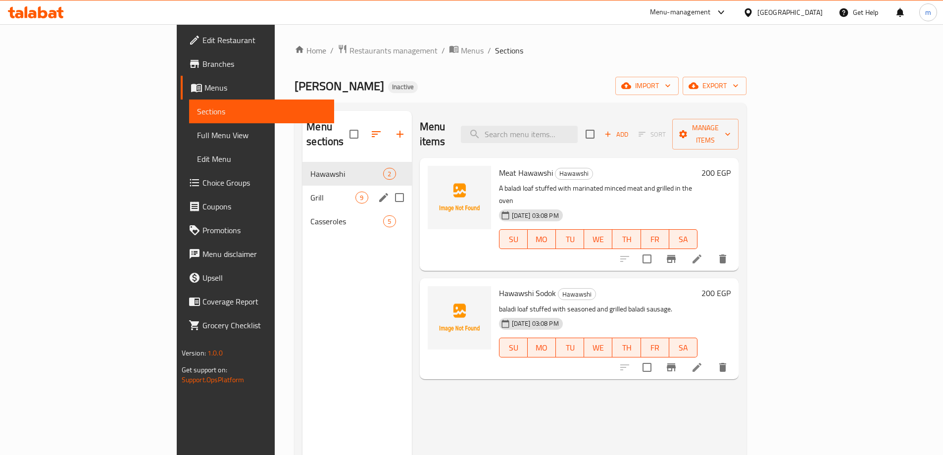
click at [310, 192] on span "Grill" at bounding box center [332, 198] width 45 height 12
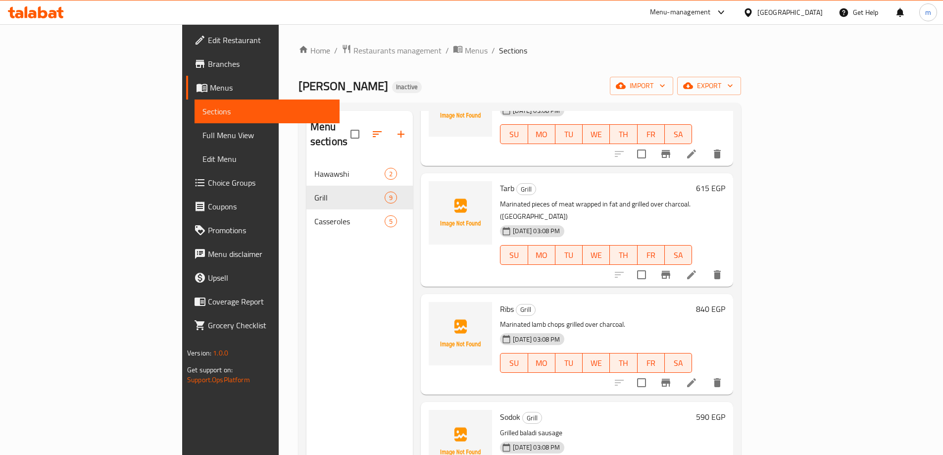
scroll to position [99, 0]
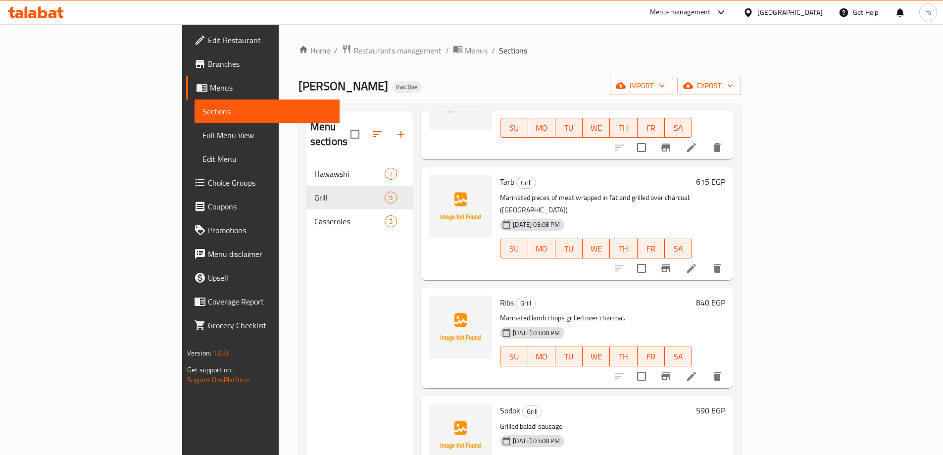
click at [648, 192] on p "Marinated pieces of meat wrapped in fat and grilled over charcoal. ([GEOGRAPHIC…" at bounding box center [596, 204] width 192 height 25
drag, startPoint x: 647, startPoint y: 181, endPoint x: 667, endPoint y: 181, distance: 20.3
click at [667, 192] on p "Marinated pieces of meat wrapped in fat and grilled over charcoal. ([GEOGRAPHIC…" at bounding box center [596, 204] width 192 height 25
copy p "(Kilo)"
click at [705, 367] on li at bounding box center [692, 376] width 28 height 18
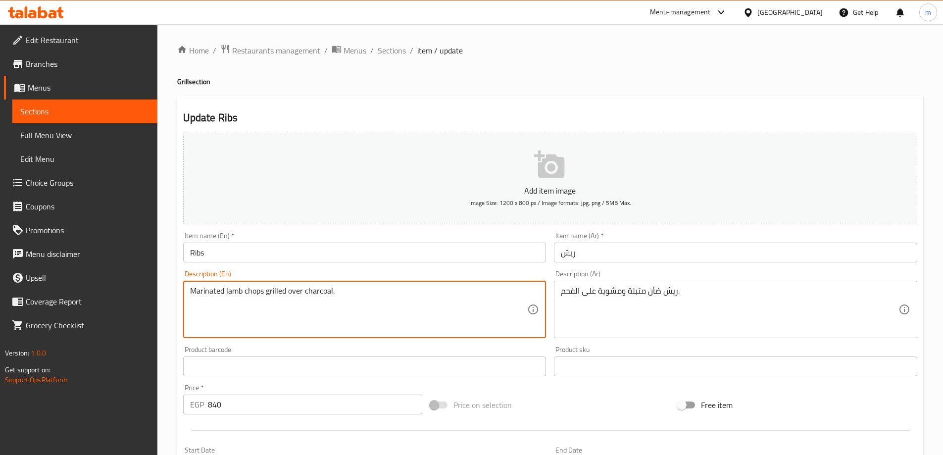
paste textarea "(Kilo)"
type textarea "Marinated lamb chops grilled over charcoal. (Kilo)"
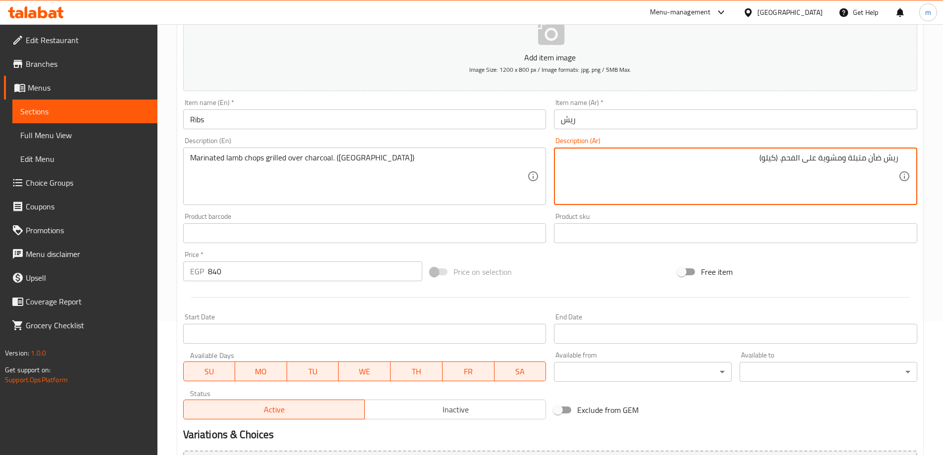
scroll to position [244, 0]
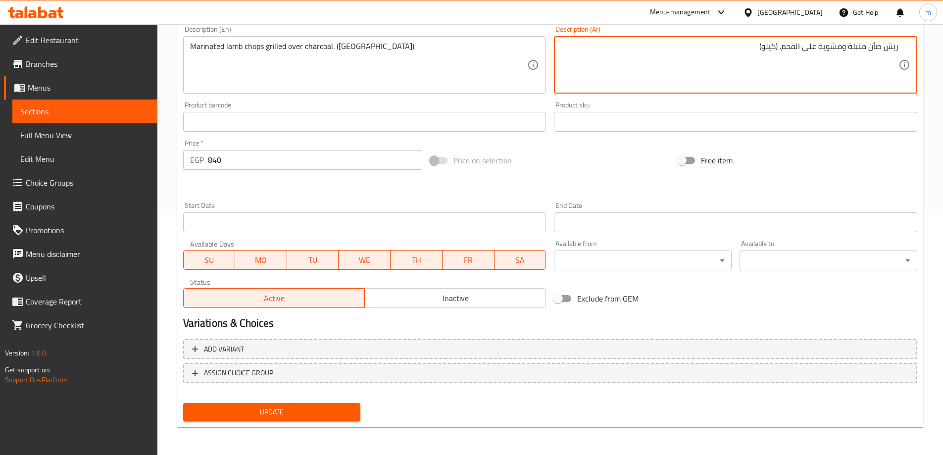
type textarea "ريش ضأن متبلة ومشوية على الفحم. (كيلو)"
click at [243, 411] on span "Update" at bounding box center [272, 412] width 162 height 12
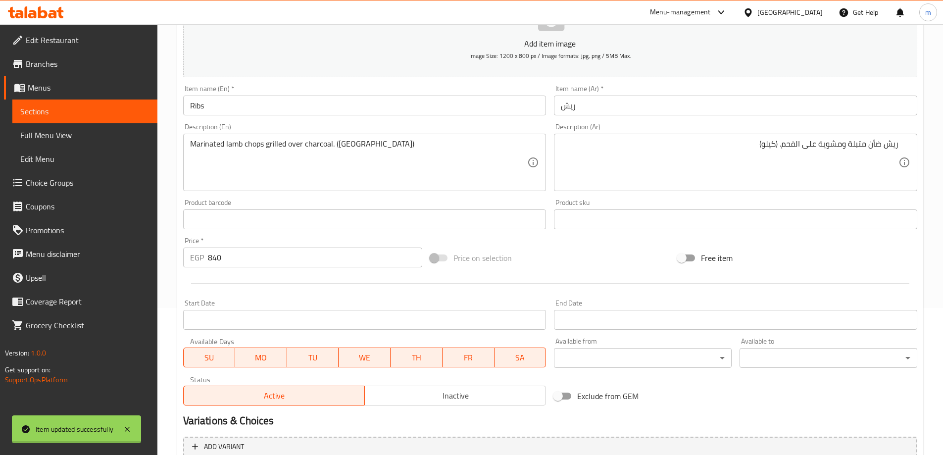
scroll to position [0, 0]
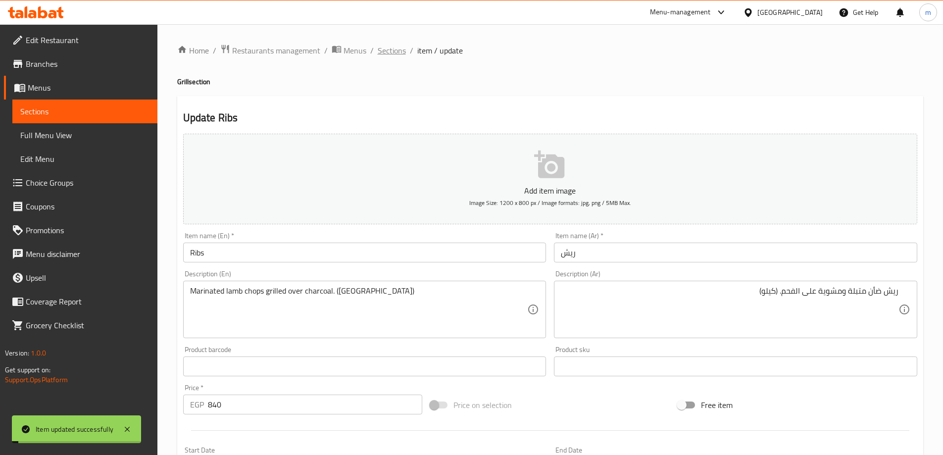
click at [398, 47] on span "Sections" at bounding box center [392, 51] width 28 height 12
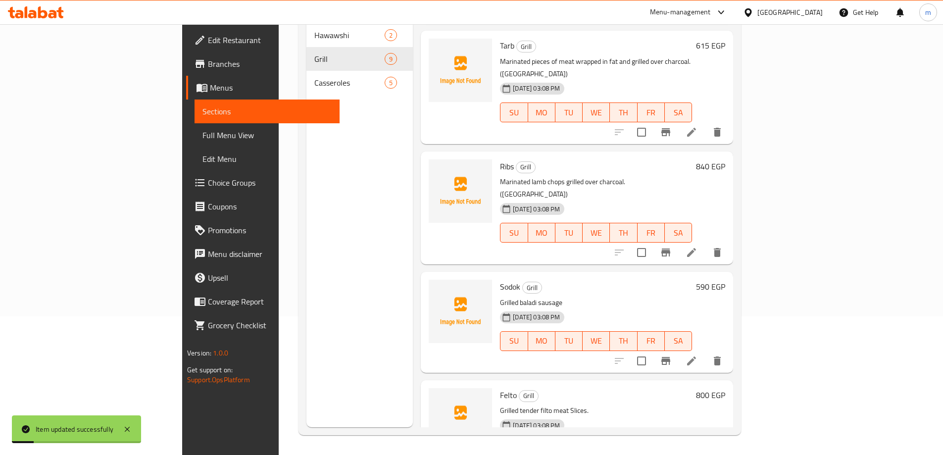
scroll to position [247, 0]
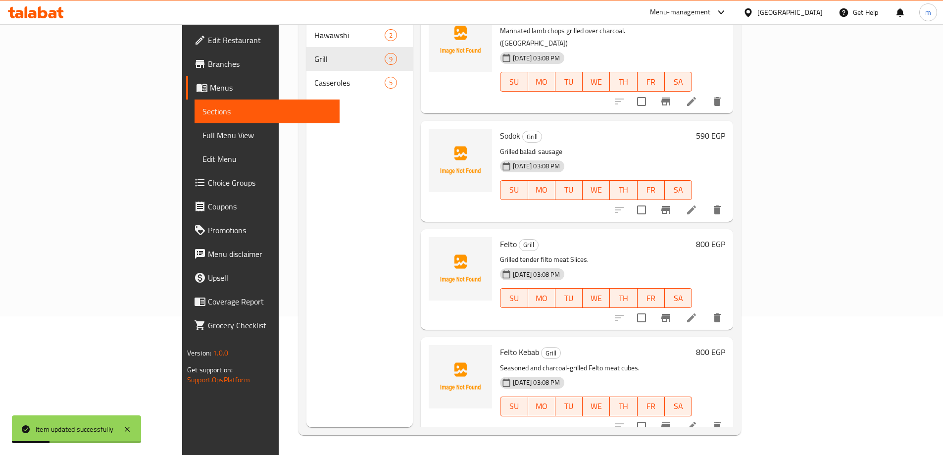
click at [696, 205] on icon at bounding box center [691, 209] width 9 height 9
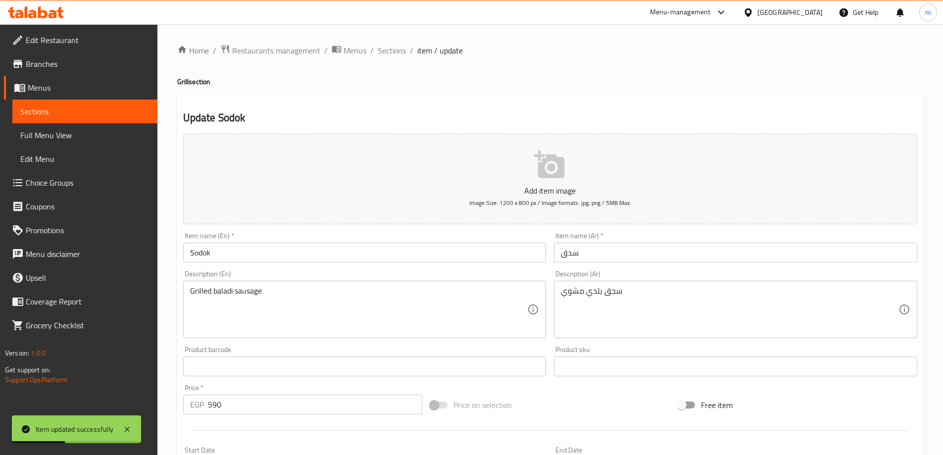
click at [600, 260] on input "سدق" at bounding box center [735, 253] width 363 height 20
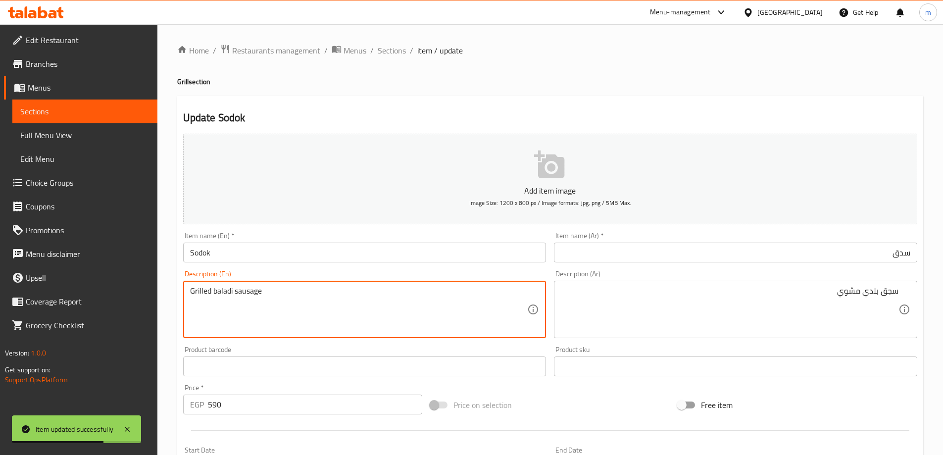
paste textarea "(Kilo)"
type textarea "Grilled baladi sausage (Kilo)"
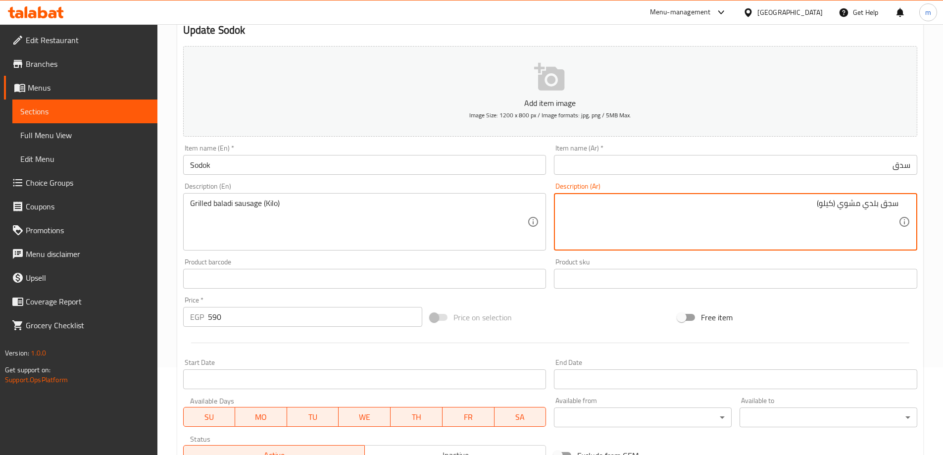
scroll to position [244, 0]
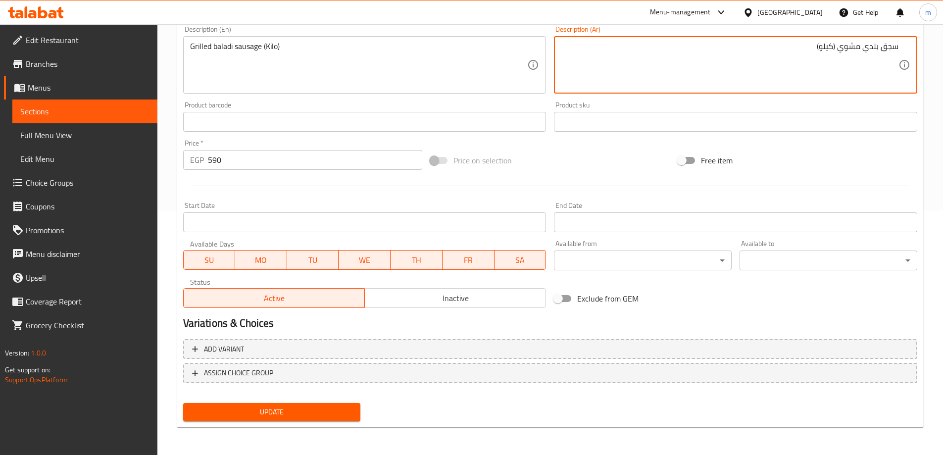
type textarea "سجق بلدي مشوي (كيلو)"
click at [252, 405] on button "Update" at bounding box center [272, 412] width 178 height 18
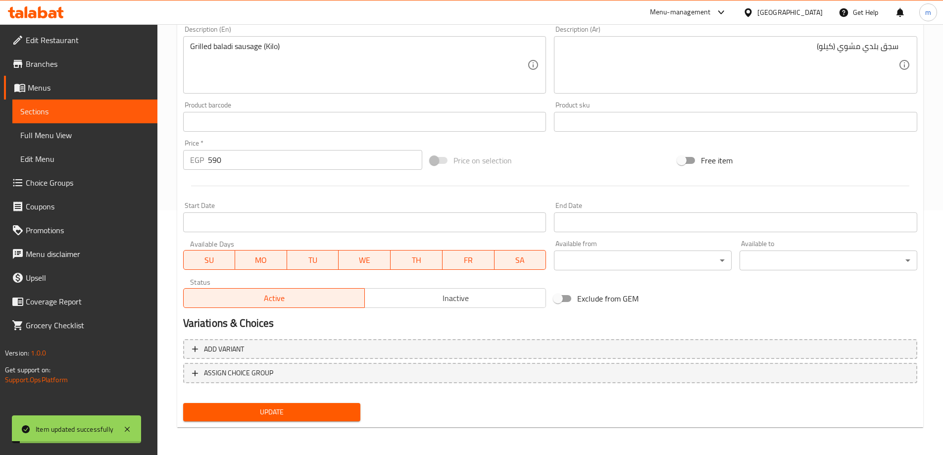
scroll to position [0, 0]
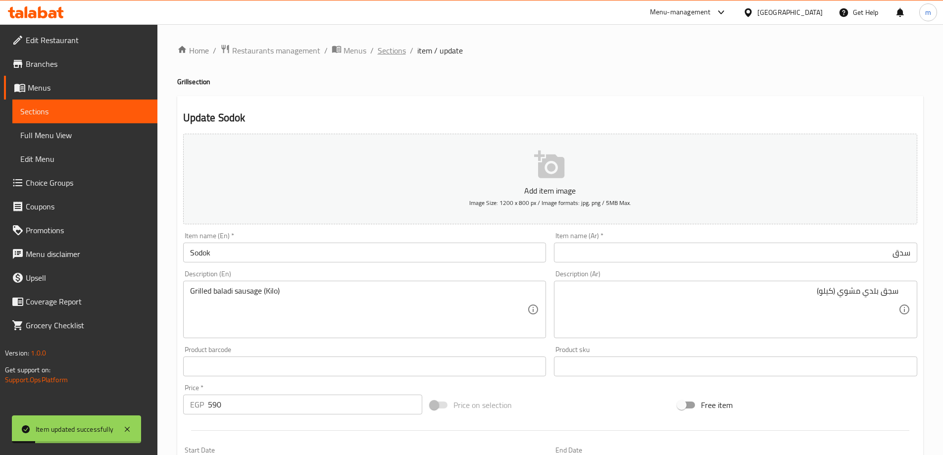
click at [388, 49] on span "Sections" at bounding box center [392, 51] width 28 height 12
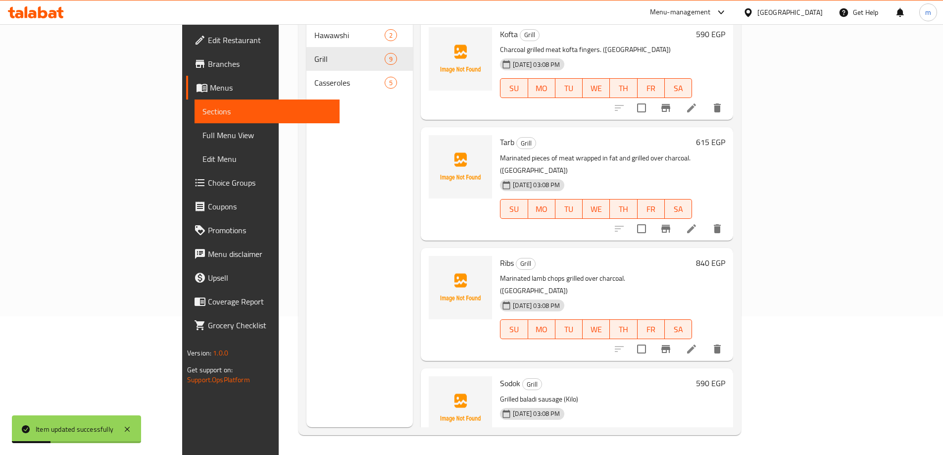
scroll to position [247, 0]
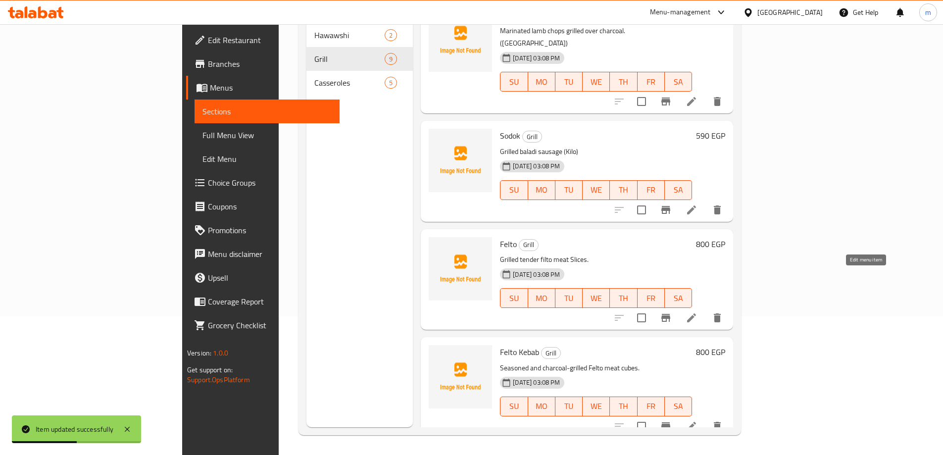
click at [696, 313] on icon at bounding box center [691, 317] width 9 height 9
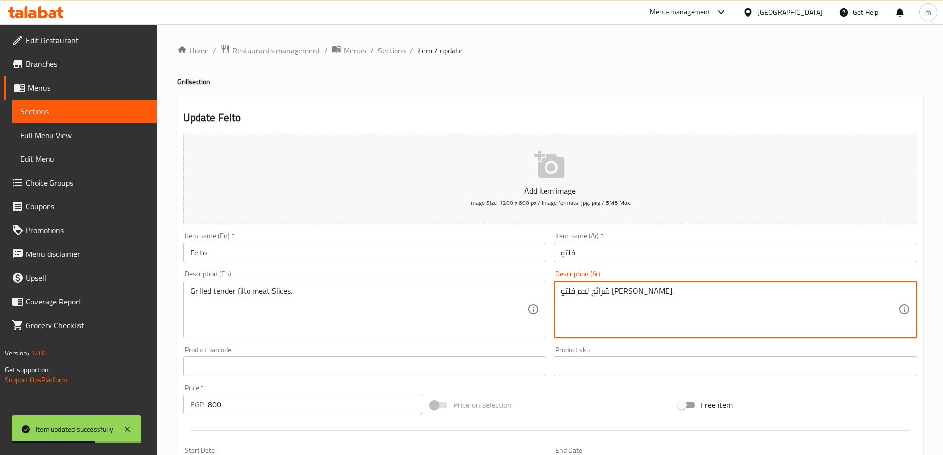
click at [643, 252] on input "فلتو" at bounding box center [735, 253] width 363 height 20
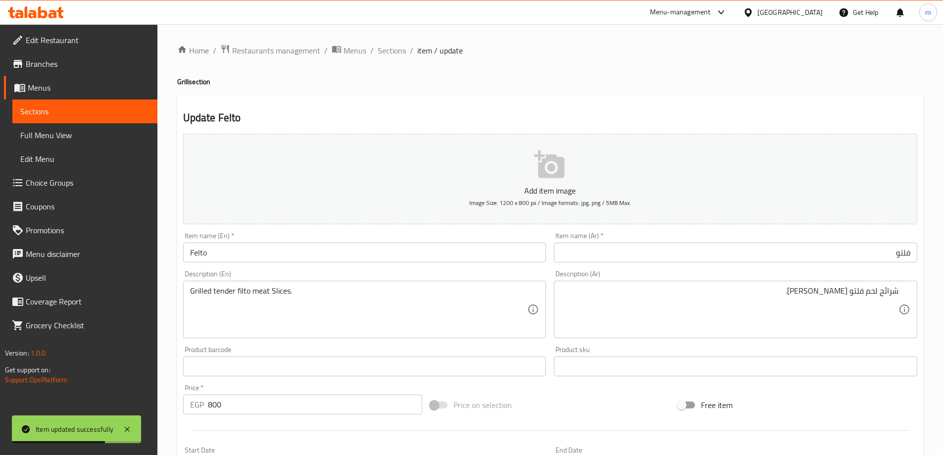
click at [501, 282] on div "Grilled tender filto meat Slices. Description (En)" at bounding box center [364, 309] width 363 height 57
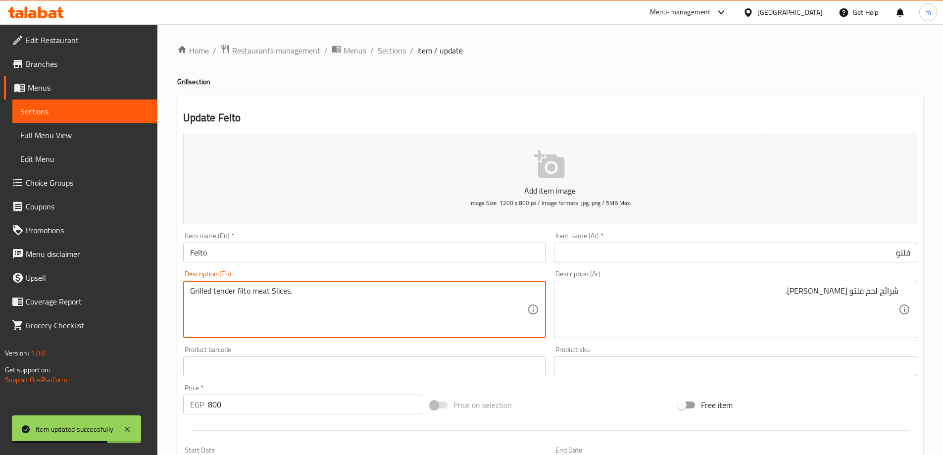
paste textarea "(Kilo)"
click at [440, 293] on textarea "Grilled tender filto meat Slices." at bounding box center [359, 309] width 338 height 47
paste textarea "(Kilo)"
click at [293, 289] on textarea "Grilled tender filto meat Slices.(Kilo)" at bounding box center [359, 309] width 338 height 47
click at [291, 289] on textarea "Grilled tender filto meat Slices.(Kilo)" at bounding box center [359, 309] width 338 height 47
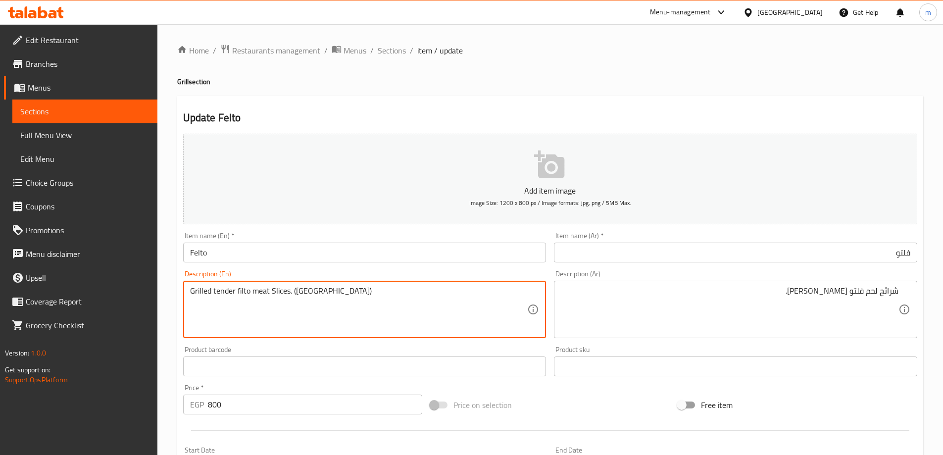
type textarea "Grilled tender filto meat Slices. (Kilo)"
click at [558, 300] on div "شرائح لحم فلتو طري مشوي. Description (Ar)" at bounding box center [735, 309] width 363 height 57
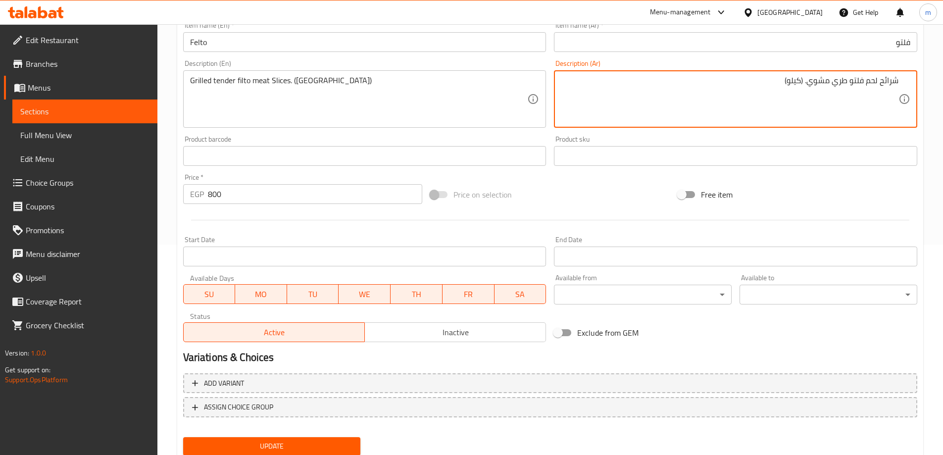
scroll to position [244, 0]
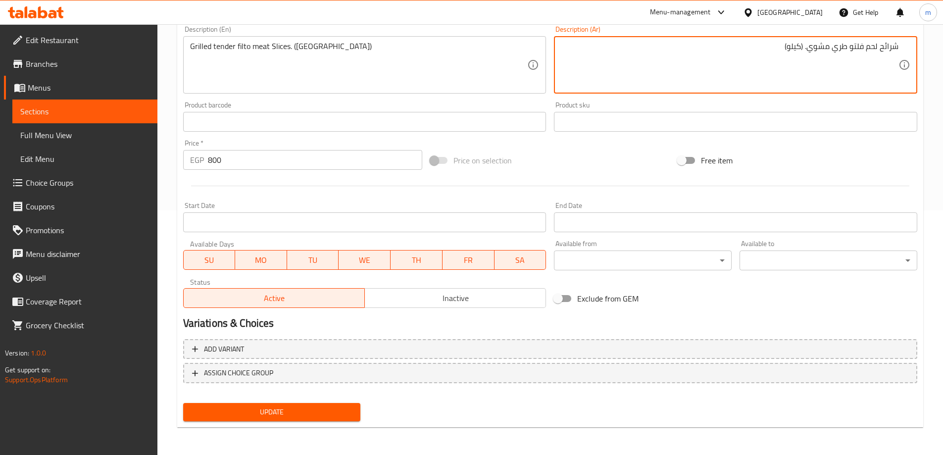
type textarea "شرائح لحم فلتو طري مشوي. (كيلو)"
click at [251, 427] on div "Update Felto Add item image Image Size: 1200 x 800 px / Image formats: jpg, png…" at bounding box center [550, 140] width 746 height 576
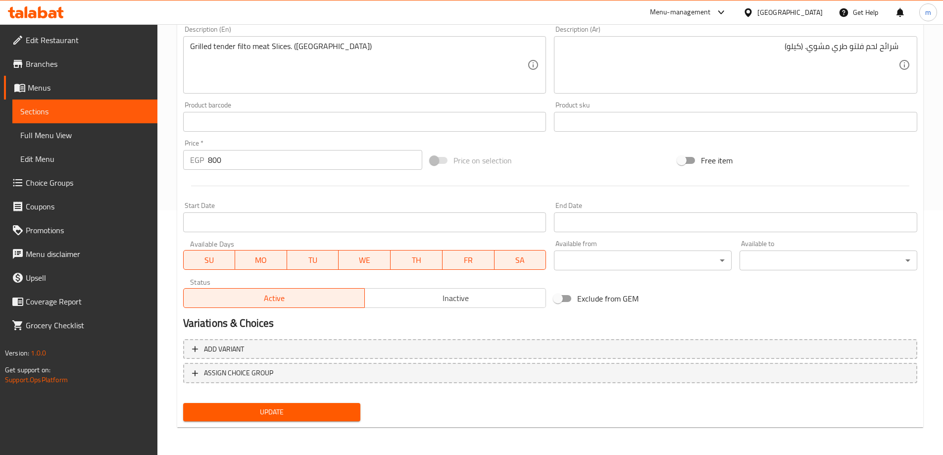
click at [251, 426] on div "Update Felto Add item image Image Size: 1200 x 800 px / Image formats: jpg, png…" at bounding box center [550, 140] width 746 height 576
click at [254, 420] on button "Update" at bounding box center [272, 412] width 178 height 18
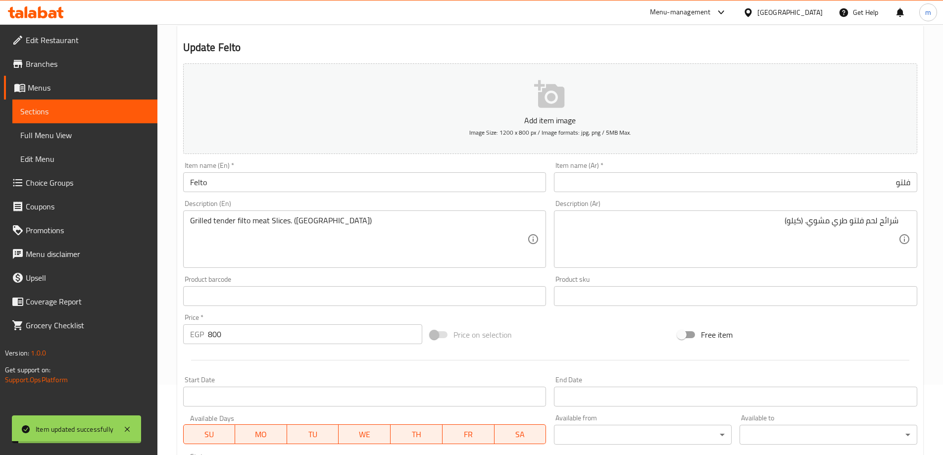
scroll to position [0, 0]
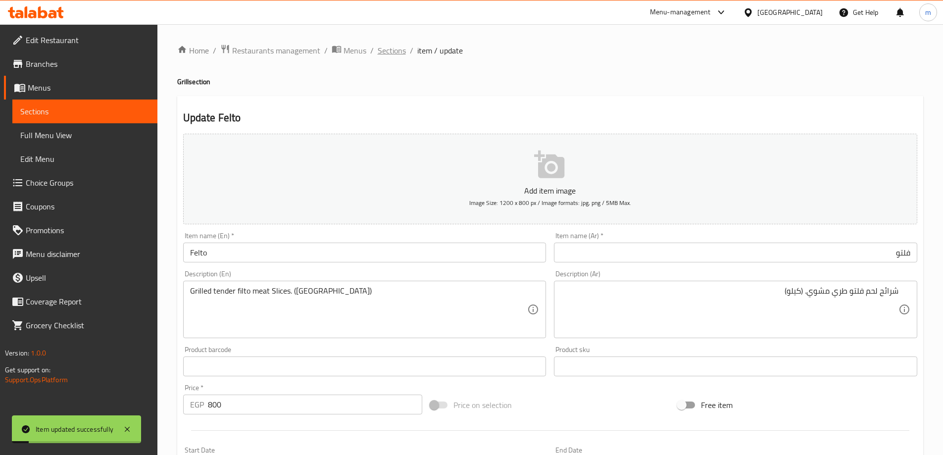
click at [390, 49] on span "Sections" at bounding box center [392, 51] width 28 height 12
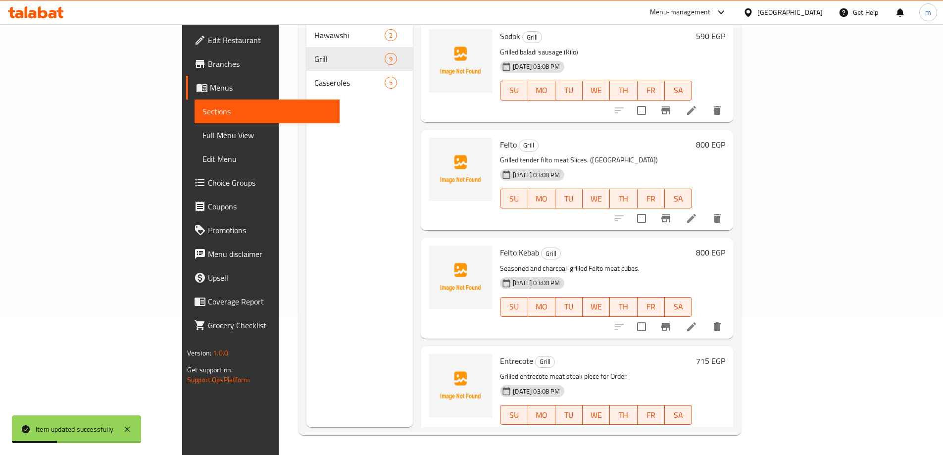
scroll to position [346, 0]
click at [697, 321] on icon at bounding box center [691, 327] width 12 height 12
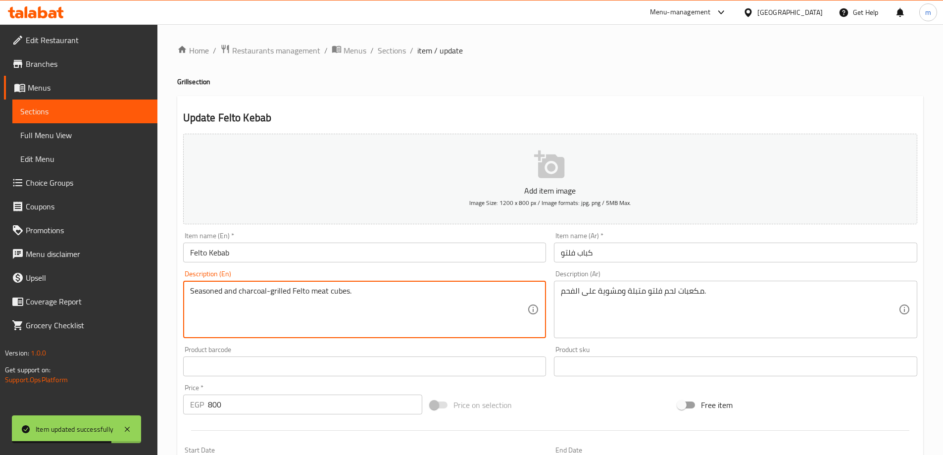
paste textarea "(Kilo)"
type textarea "Seasoned and charcoal-grilled Felto meat cubes. (Kilo)"
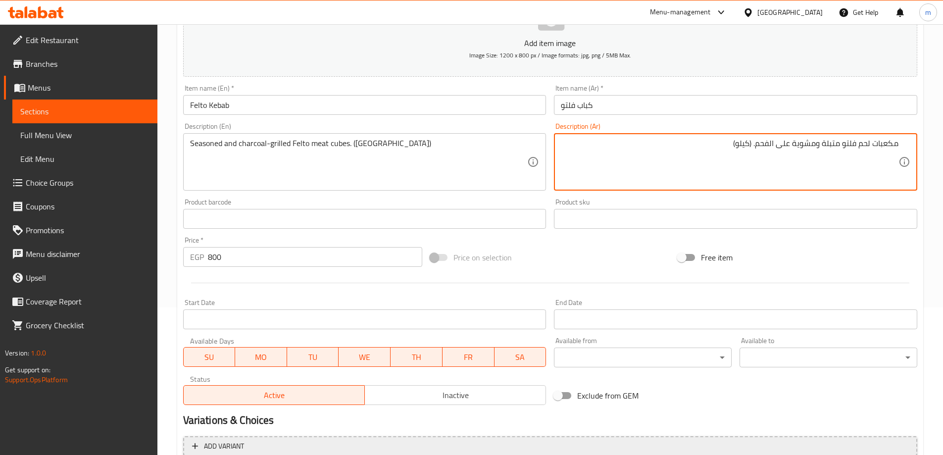
scroll to position [198, 0]
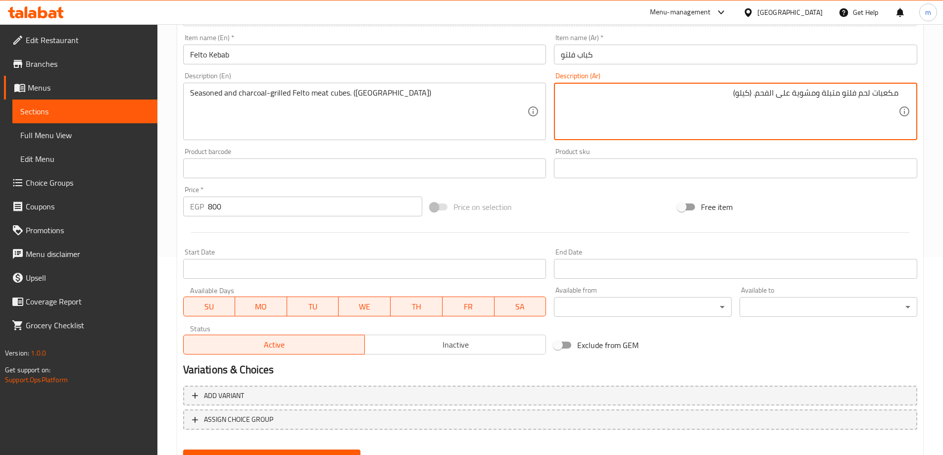
type textarea "مكعبات لحم فلتو متبلة ومشوية على الفحم. (كيلو)"
click at [281, 449] on div "Update" at bounding box center [272, 458] width 186 height 26
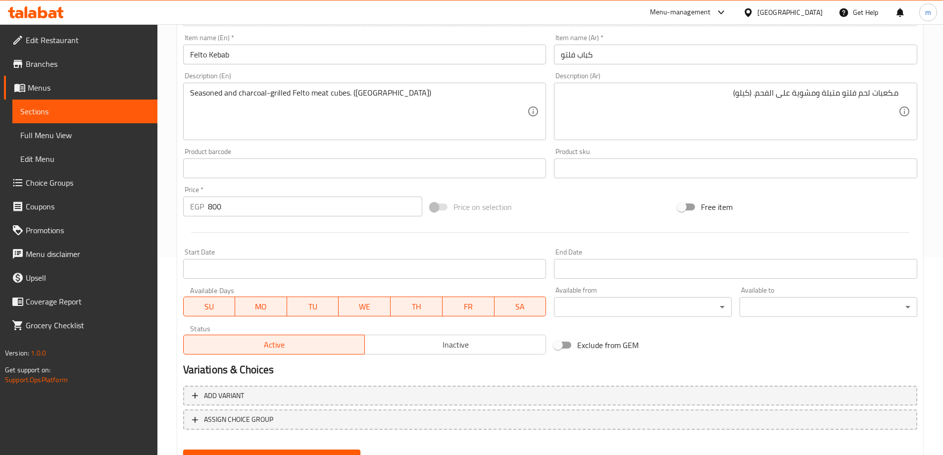
click at [282, 449] on button "Update" at bounding box center [272, 458] width 178 height 18
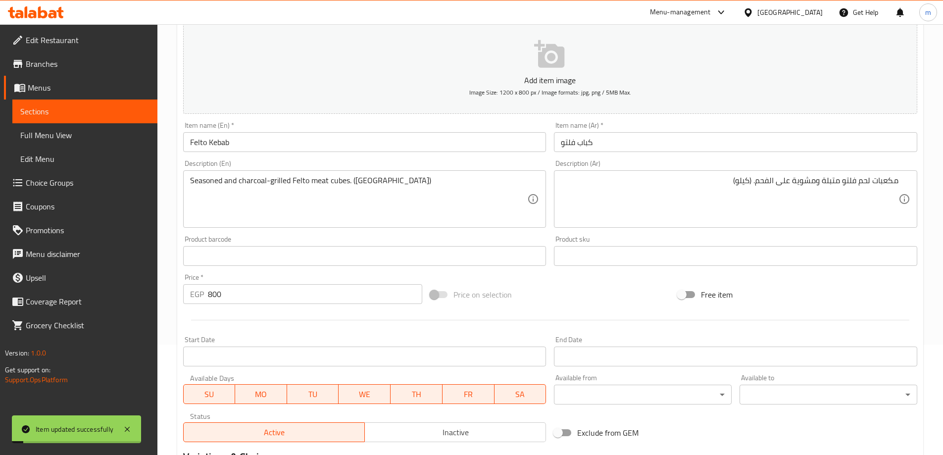
scroll to position [0, 0]
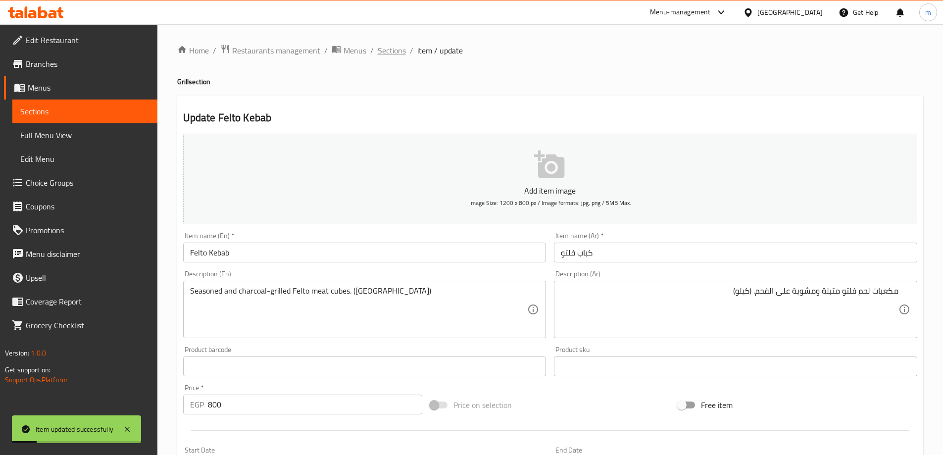
click at [398, 51] on span "Sections" at bounding box center [392, 51] width 28 height 12
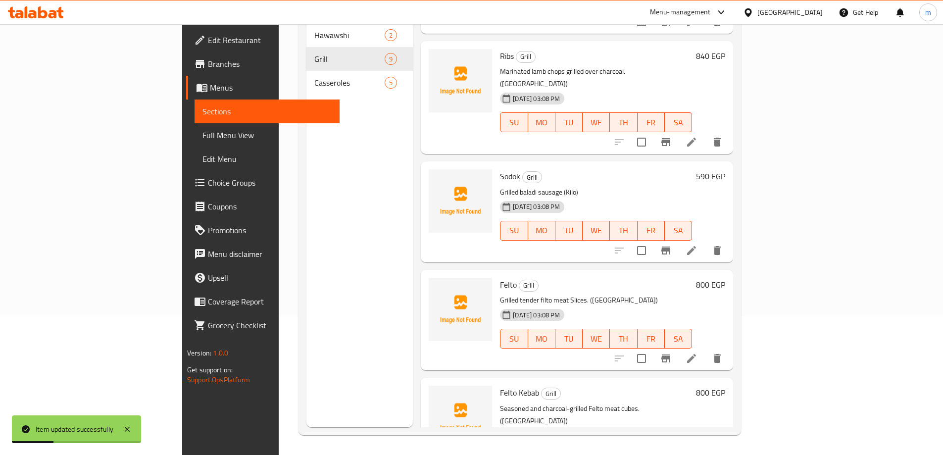
scroll to position [346, 0]
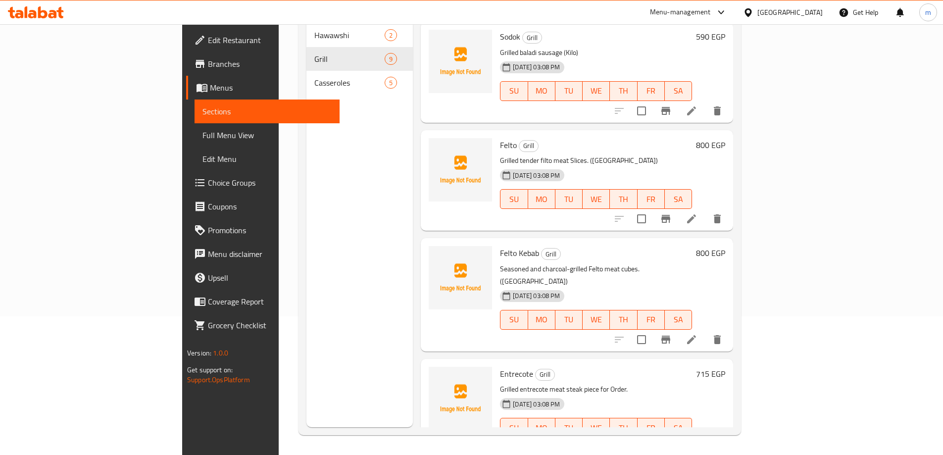
click at [705, 438] on li at bounding box center [692, 447] width 28 height 18
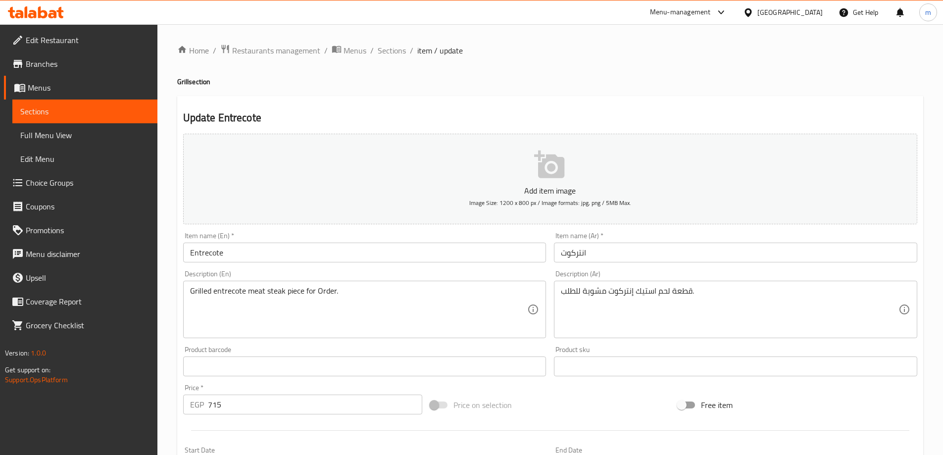
click at [612, 253] on input "انتركوت" at bounding box center [735, 253] width 363 height 20
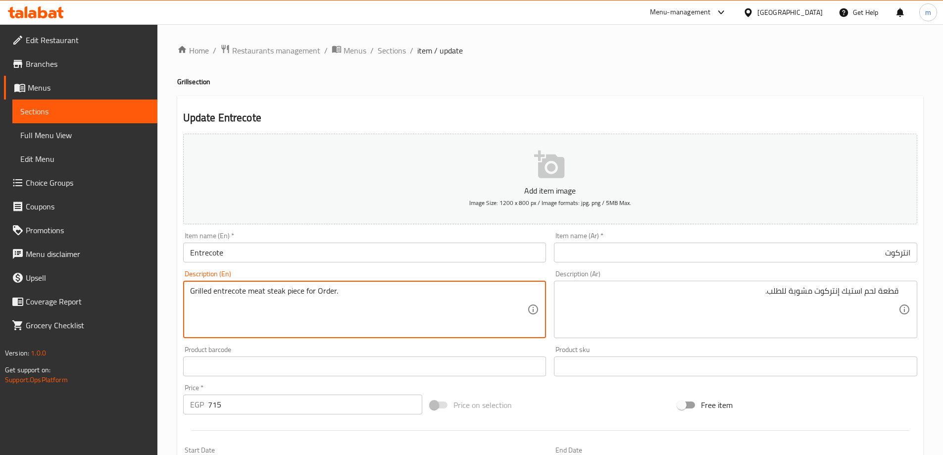
paste textarea "(Kilo)"
type textarea "Grilled entrecote meat steak piece for Order. (Kilo)"
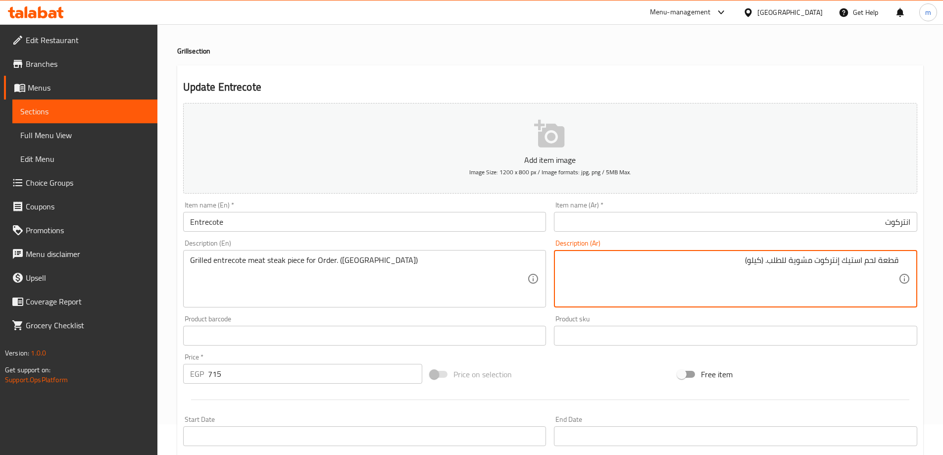
scroll to position [244, 0]
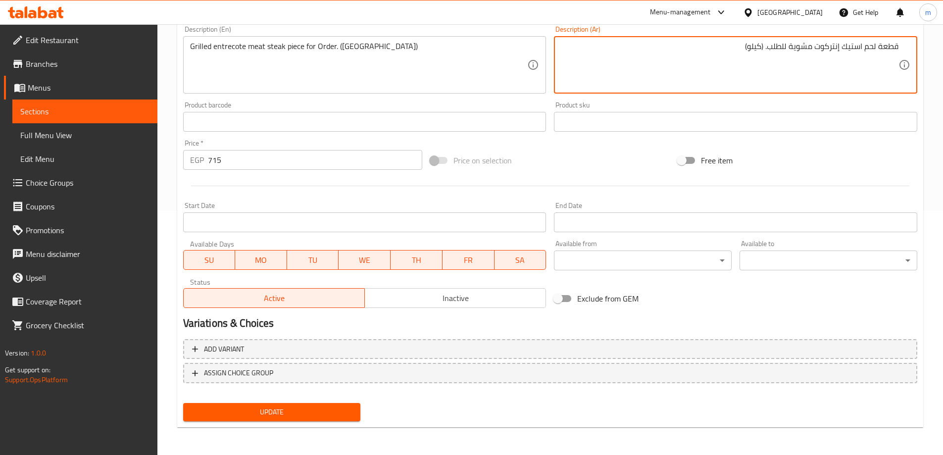
type textarea "قطعة لحم استيك إنتركوت مشوية للطلب. (كيلو)"
click at [257, 439] on div "Home / Restaurants management / Menus / Sections / item / update Grill section …" at bounding box center [549, 117] width 785 height 675
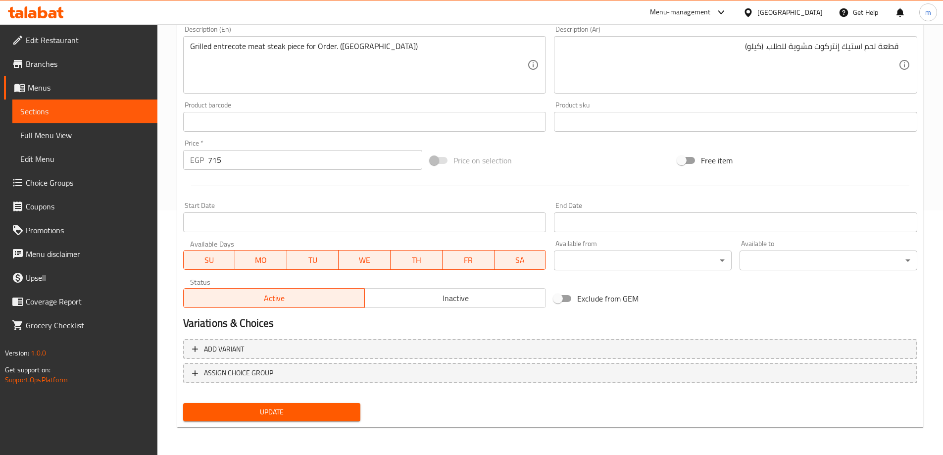
click at [273, 423] on div "Update" at bounding box center [272, 412] width 186 height 26
click at [275, 414] on span "Update" at bounding box center [272, 412] width 162 height 12
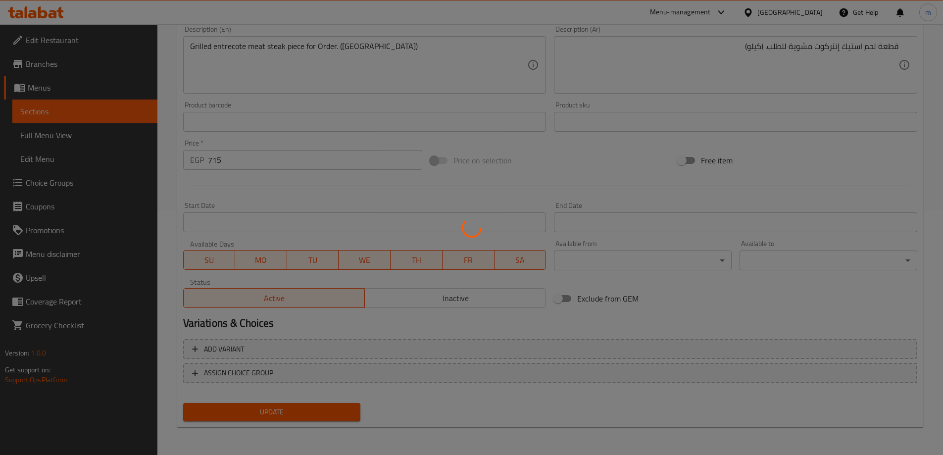
scroll to position [0, 0]
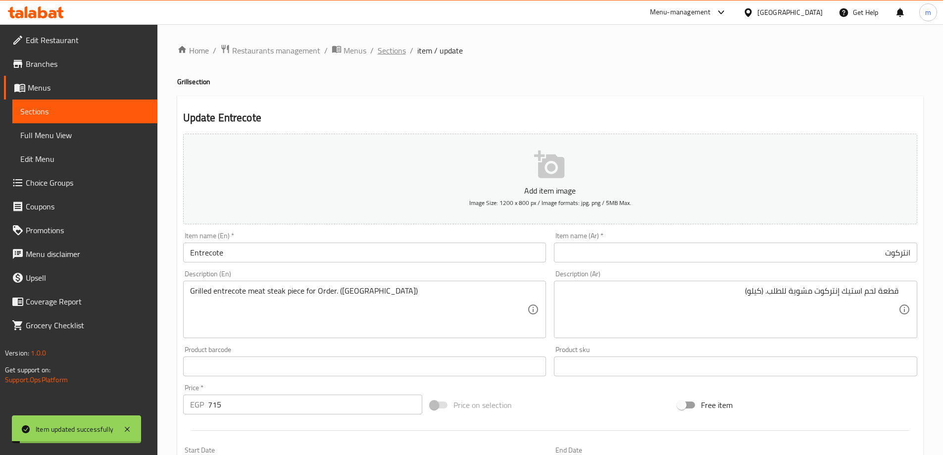
click at [400, 47] on span "Sections" at bounding box center [392, 51] width 28 height 12
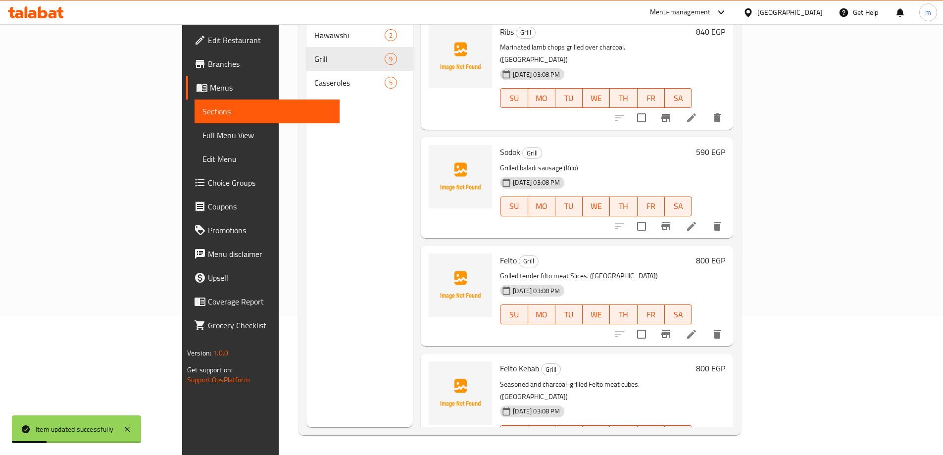
scroll to position [528, 0]
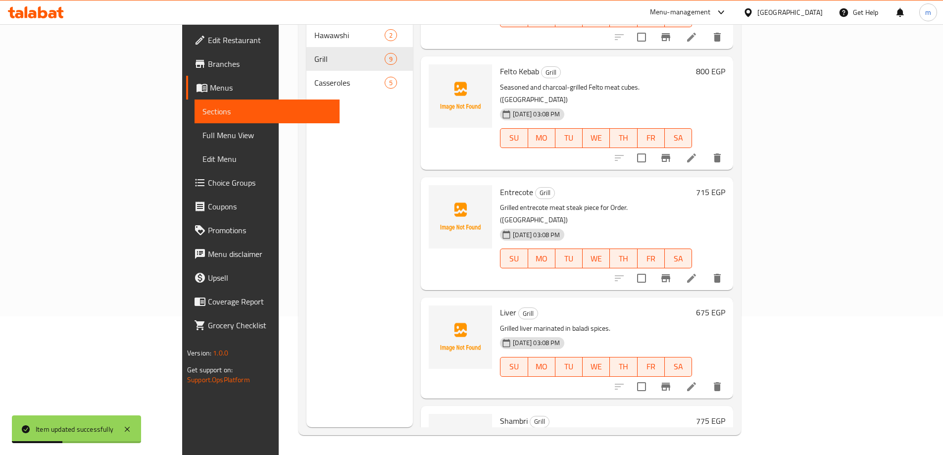
click at [697, 381] on icon at bounding box center [691, 387] width 12 height 12
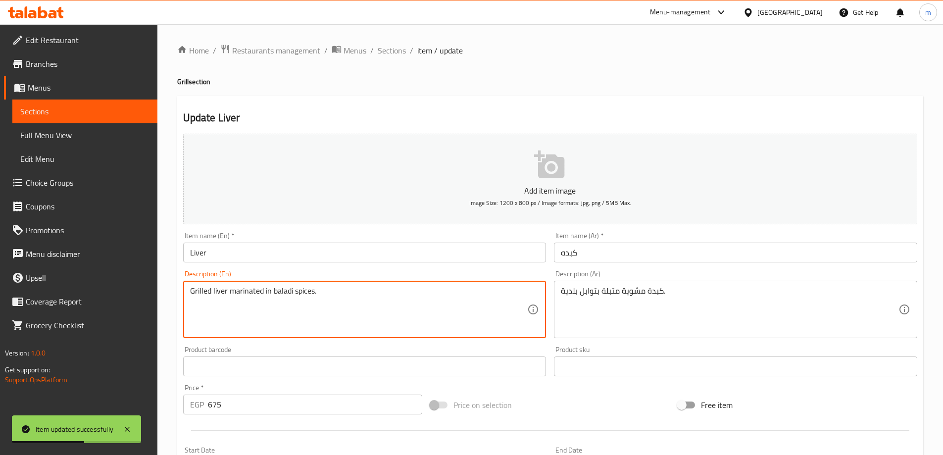
paste textarea "(Kilo)"
type textarea "Grilled liver marinated in baladi spices. (Kilo)"
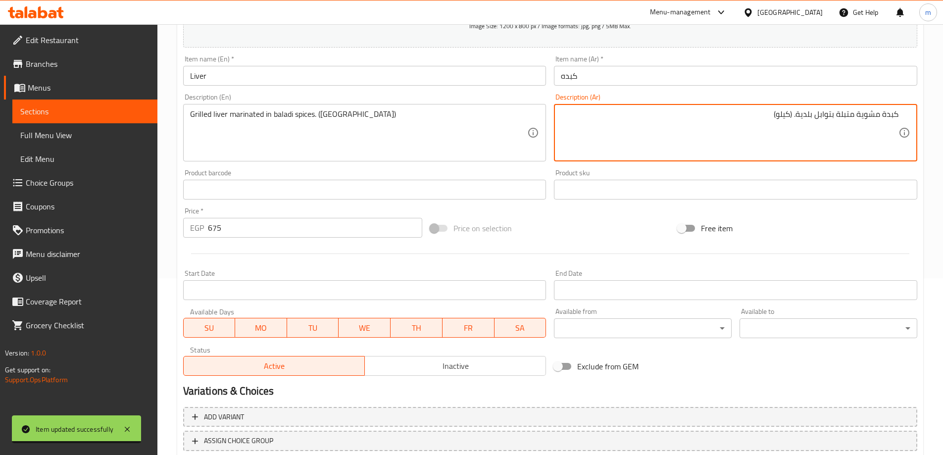
scroll to position [244, 0]
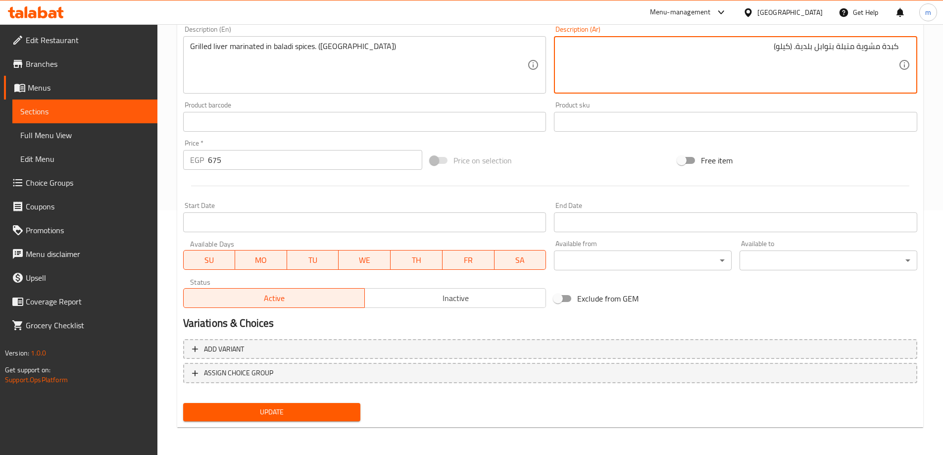
type textarea "كبدة مشوية متبلة بتوابل بلدية. (كيلو)"
click at [339, 412] on span "Update" at bounding box center [272, 412] width 162 height 12
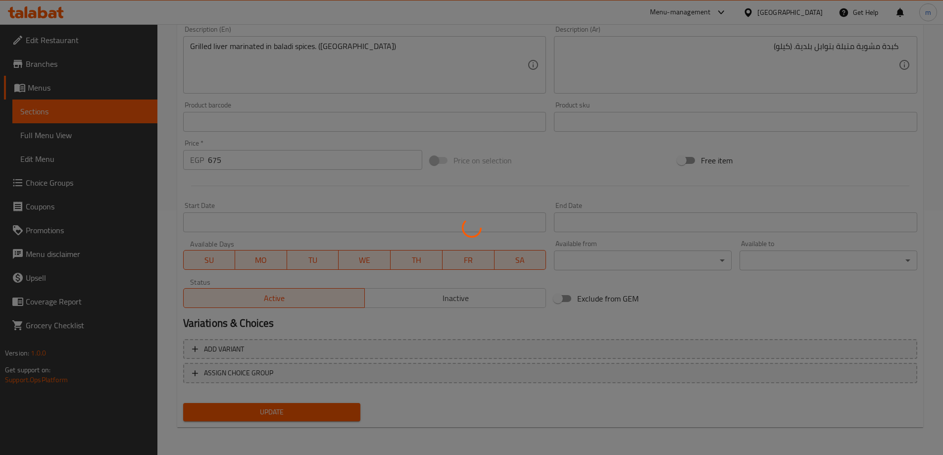
scroll to position [0, 0]
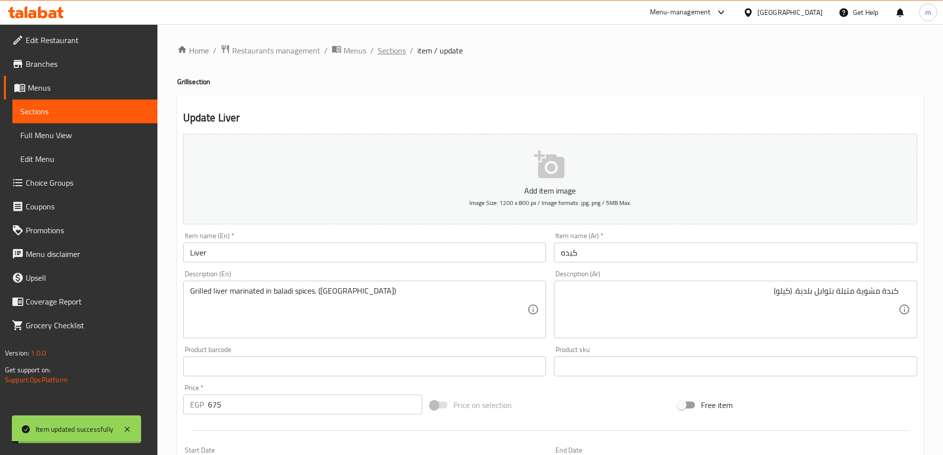
click at [383, 52] on span "Sections" at bounding box center [392, 51] width 28 height 12
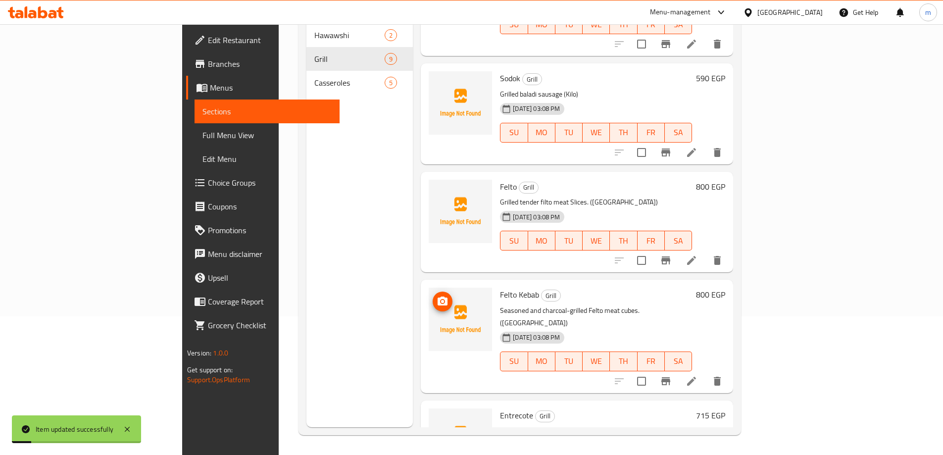
scroll to position [528, 0]
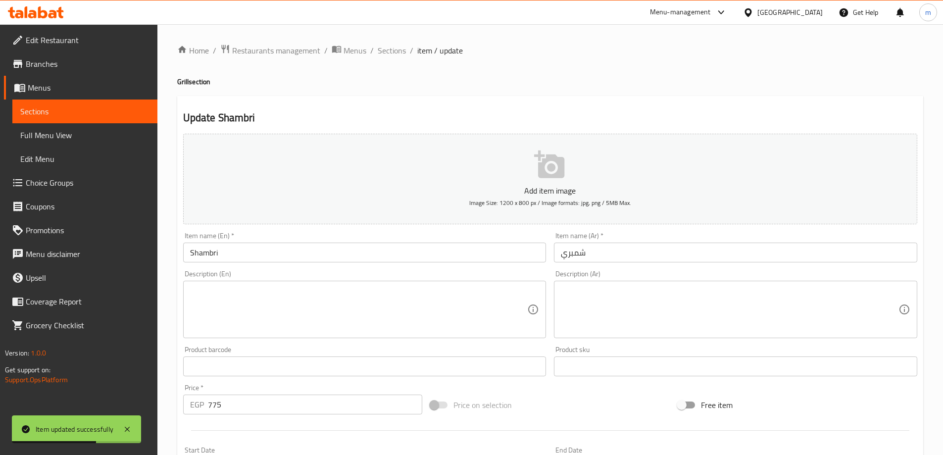
click at [764, 336] on div "Description (Ar)" at bounding box center [735, 309] width 363 height 57
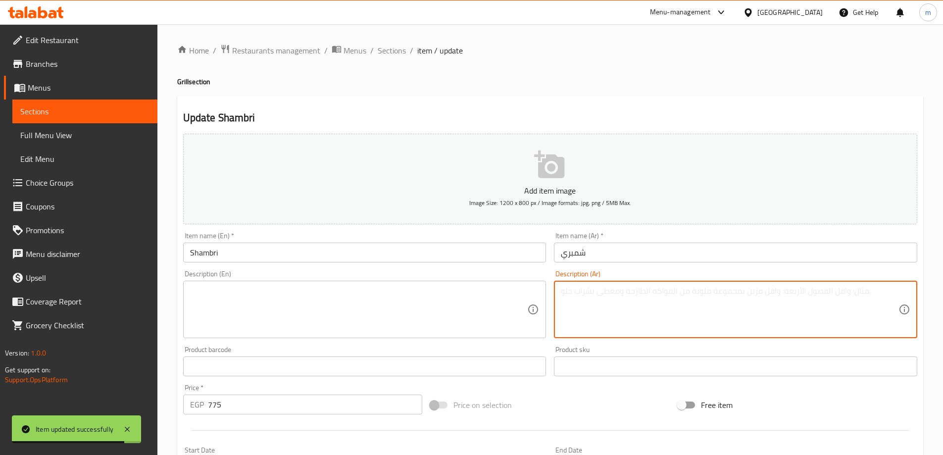
click at [421, 335] on div "Description (En)" at bounding box center [364, 309] width 363 height 57
paste textarea "(Kilo)"
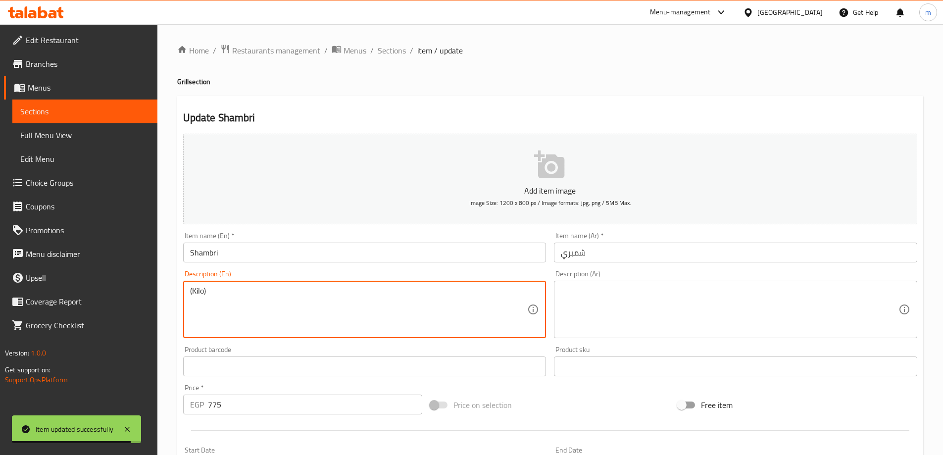
type textarea "(Kilo)"
click at [552, 304] on div "Description (Ar) Description (Ar)" at bounding box center [735, 304] width 371 height 76
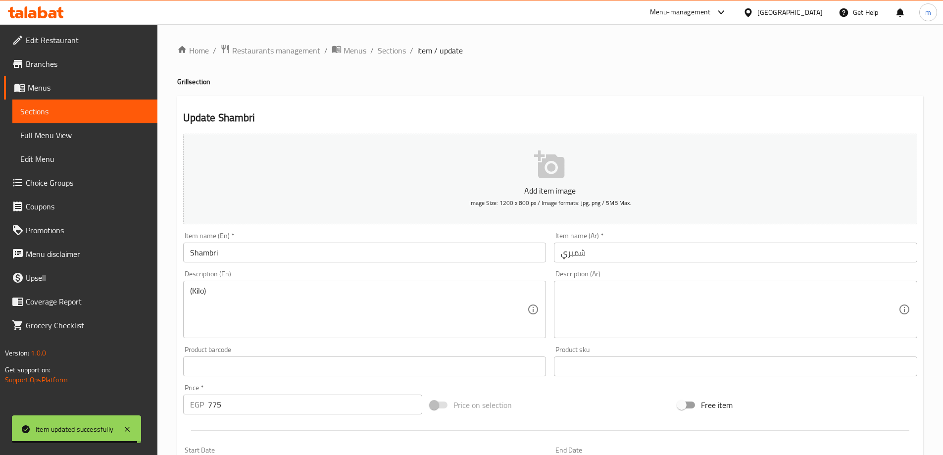
click at [575, 304] on textarea at bounding box center [730, 309] width 338 height 47
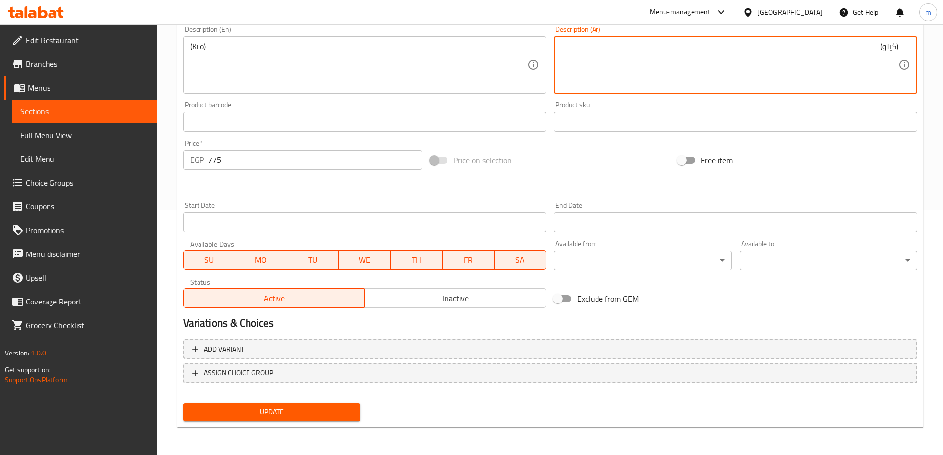
type textarea "(كيلو)"
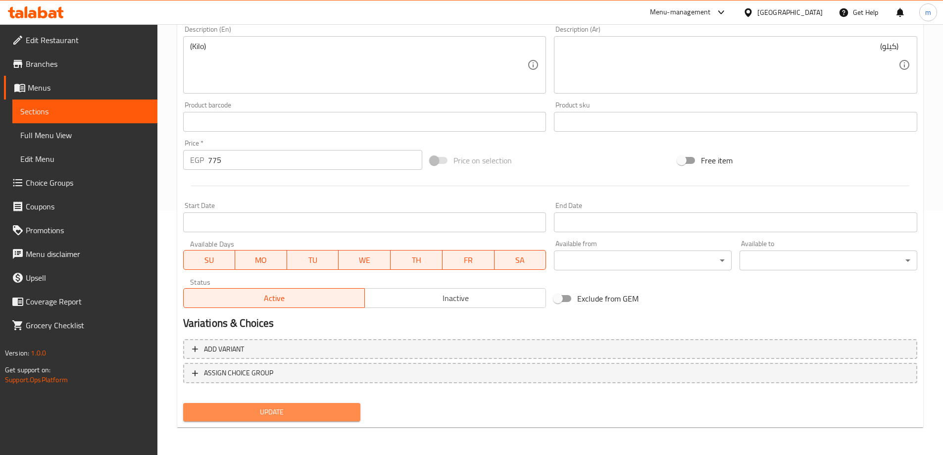
click at [245, 411] on span "Update" at bounding box center [272, 412] width 162 height 12
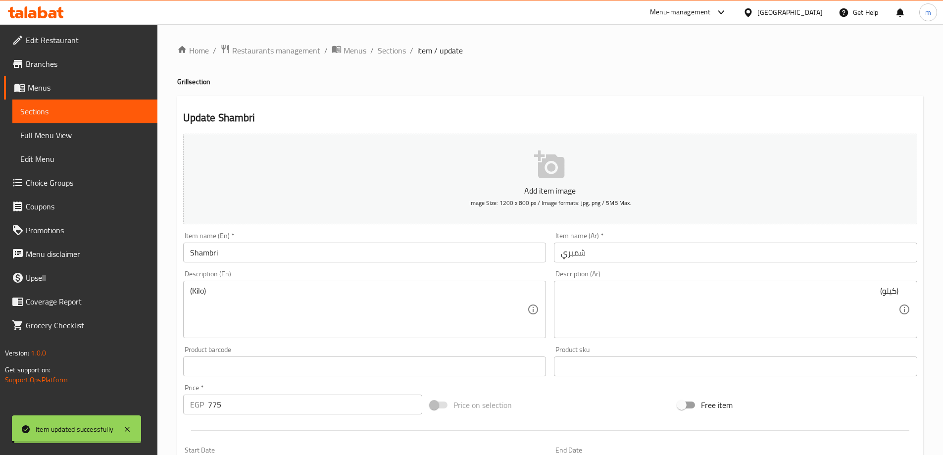
click at [395, 51] on span "Sections" at bounding box center [392, 51] width 28 height 12
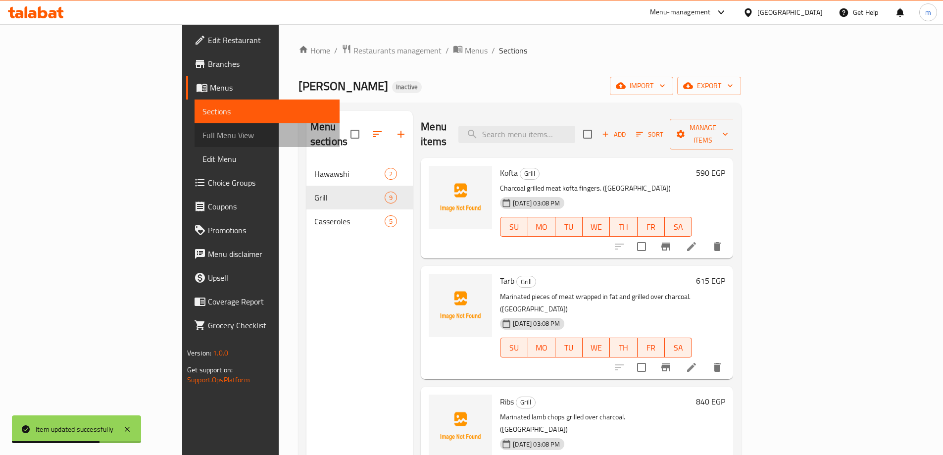
click at [194, 143] on link "Full Menu View" at bounding box center [266, 135] width 145 height 24
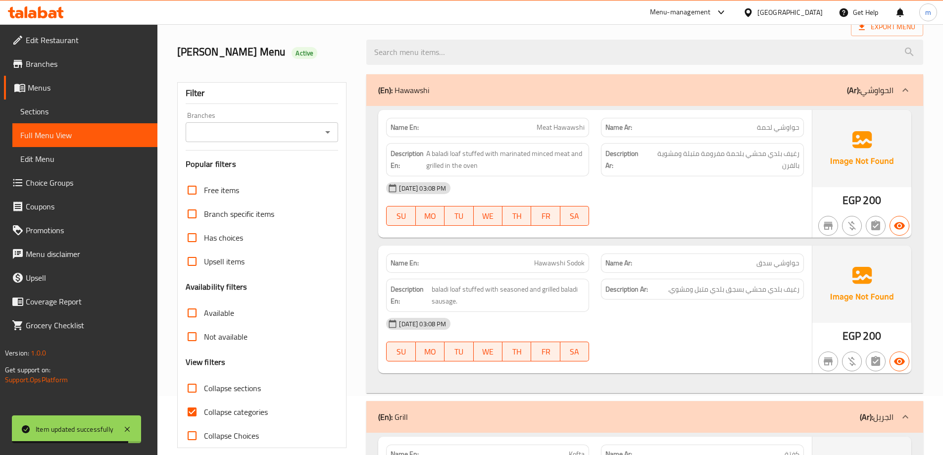
scroll to position [99, 0]
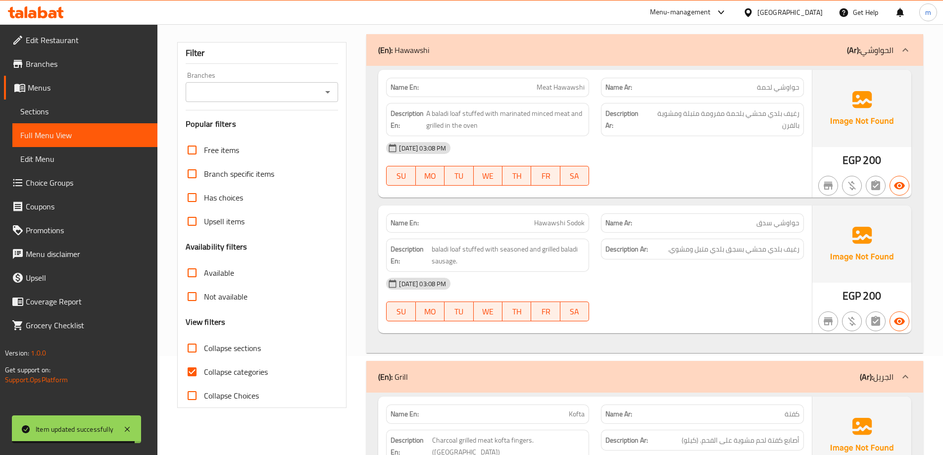
click at [238, 374] on span "Collapse categories" at bounding box center [236, 372] width 64 height 12
click at [204, 374] on input "Collapse categories" at bounding box center [192, 372] width 24 height 24
checkbox input "false"
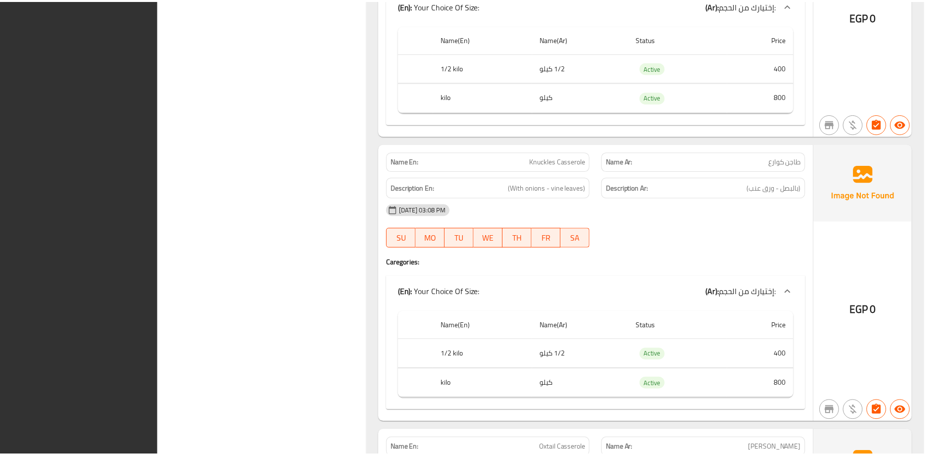
scroll to position [2722, 0]
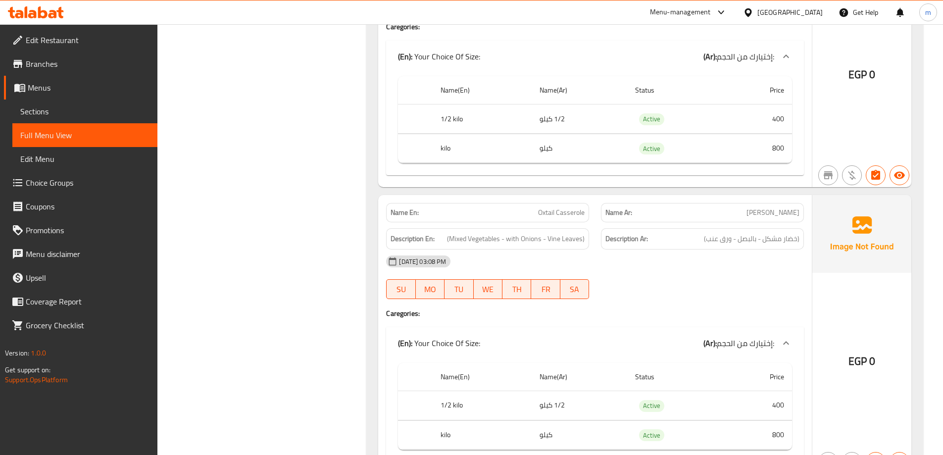
click at [65, 40] on span "Edit Restaurant" at bounding box center [88, 40] width 124 height 12
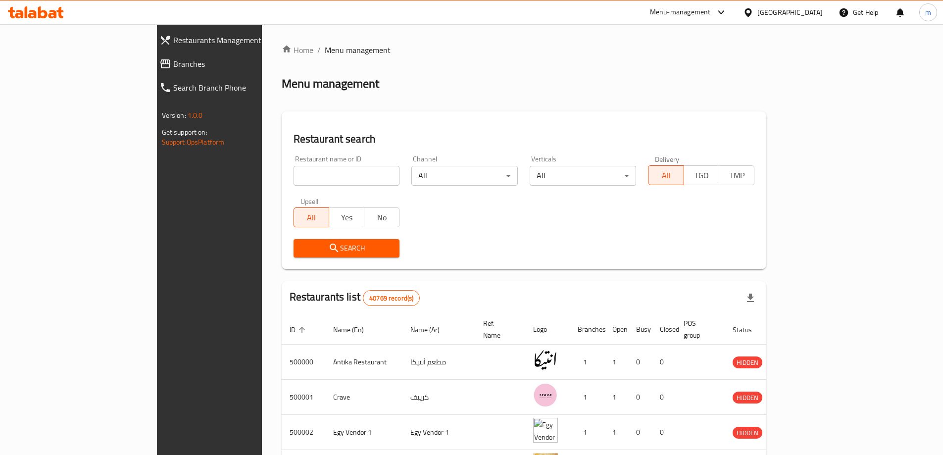
click at [173, 63] on span "Branches" at bounding box center [239, 64] width 133 height 12
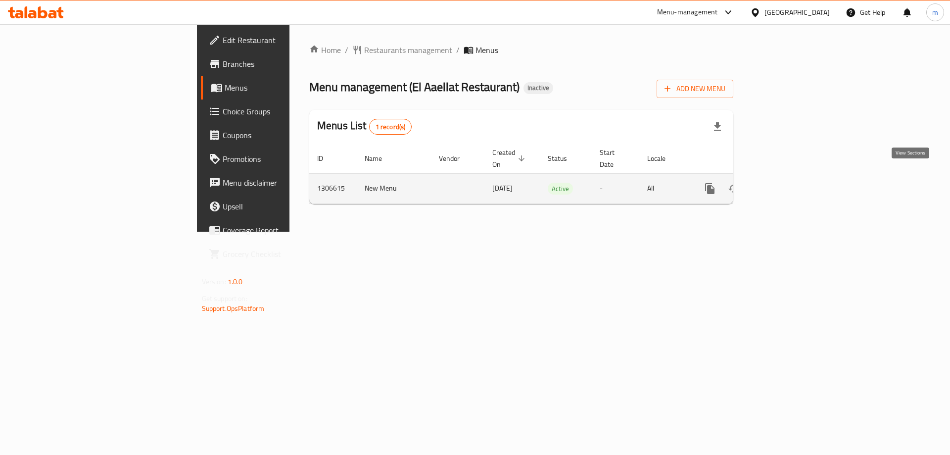
click at [787, 183] on icon "enhanced table" at bounding box center [782, 189] width 12 height 12
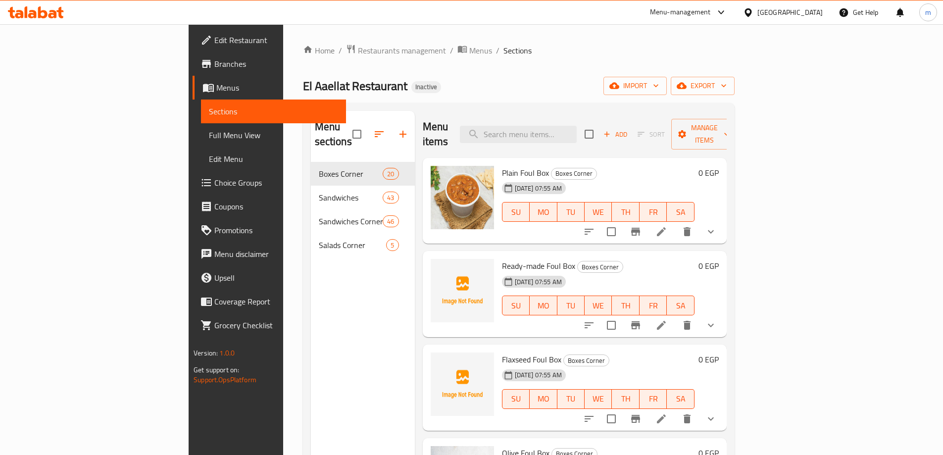
click at [311, 289] on div "Menu sections Boxes Corner 20 Sandwiches 43 Sandwiches Corner 46 Salads Corner 5" at bounding box center [363, 338] width 104 height 455
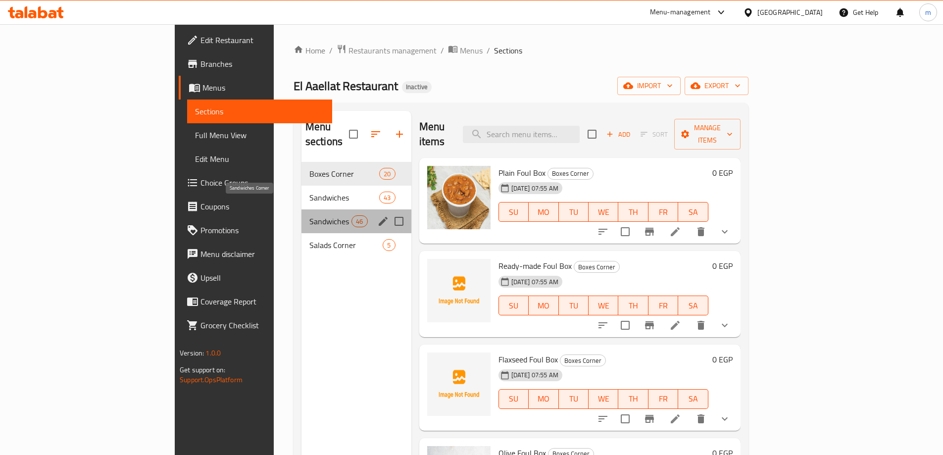
click at [309, 215] on span "Sandwiches Corner" at bounding box center [330, 221] width 42 height 12
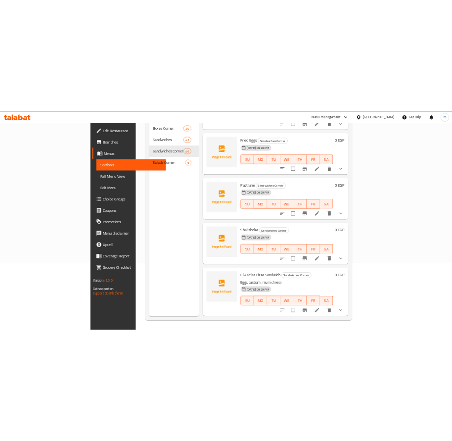
scroll to position [3730, 0]
